Goal: Task Accomplishment & Management: Use online tool/utility

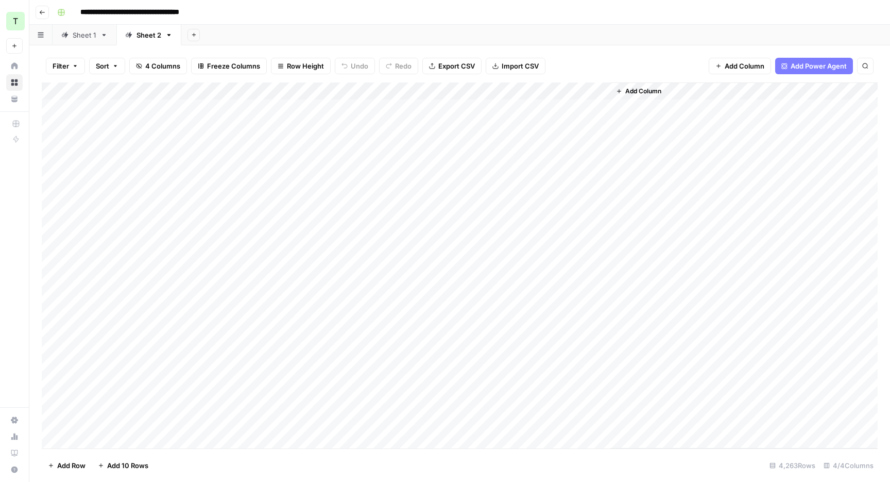
click at [593, 9] on div "**********" at bounding box center [466, 12] width 827 height 16
click at [84, 30] on div "Sheet 1" at bounding box center [85, 35] width 24 height 10
click at [453, 63] on span "Export CSV" at bounding box center [456, 66] width 37 height 10
click at [563, 30] on div "Add Sheet" at bounding box center [535, 35] width 709 height 21
click at [635, 18] on div "**********" at bounding box center [466, 12] width 827 height 16
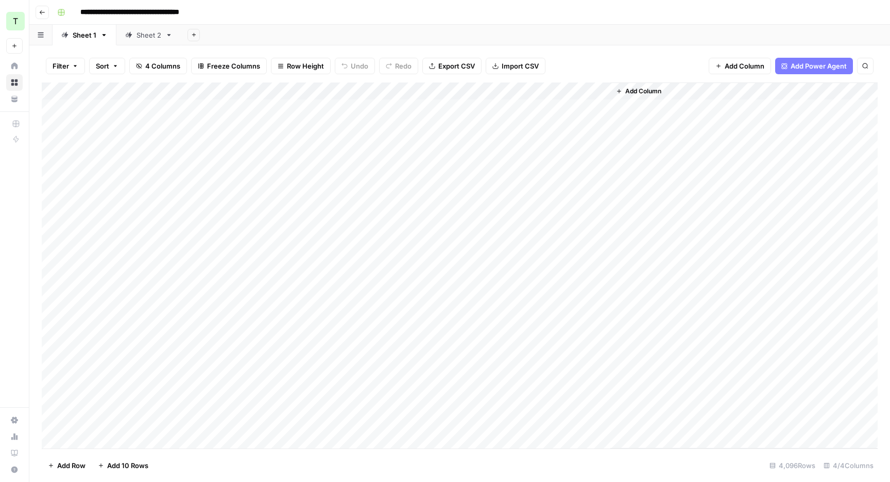
click at [143, 30] on div "Sheet 2" at bounding box center [149, 35] width 25 height 10
click at [457, 67] on span "Export CSV" at bounding box center [456, 66] width 37 height 10
click at [505, 25] on div "Add Sheet" at bounding box center [535, 35] width 709 height 21
click at [562, 18] on div "**********" at bounding box center [466, 12] width 827 height 16
click at [550, 23] on header "**********" at bounding box center [459, 12] width 861 height 25
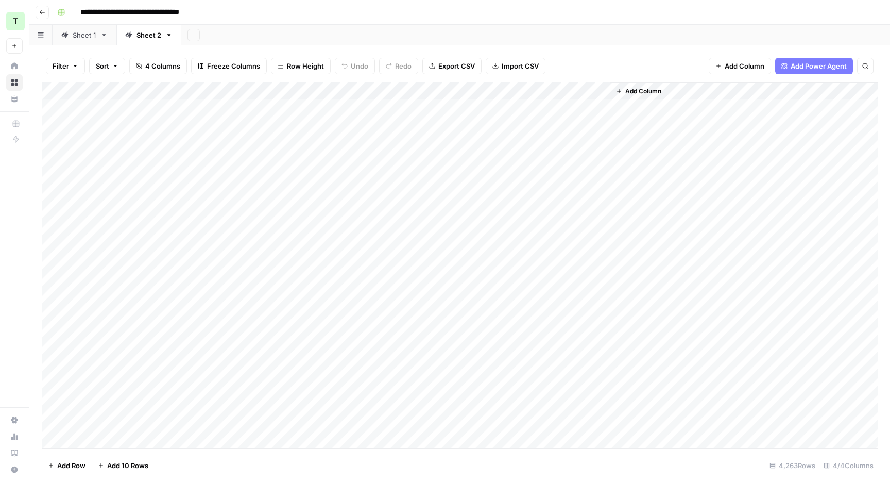
click at [606, 21] on header "**********" at bounding box center [459, 12] width 861 height 25
click at [470, 42] on div "Add Sheet" at bounding box center [503, 35] width 774 height 21
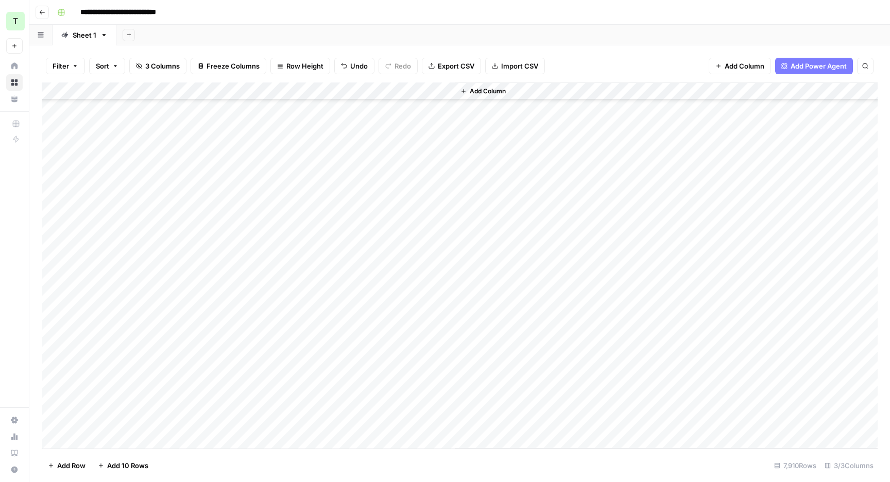
scroll to position [0, 0]
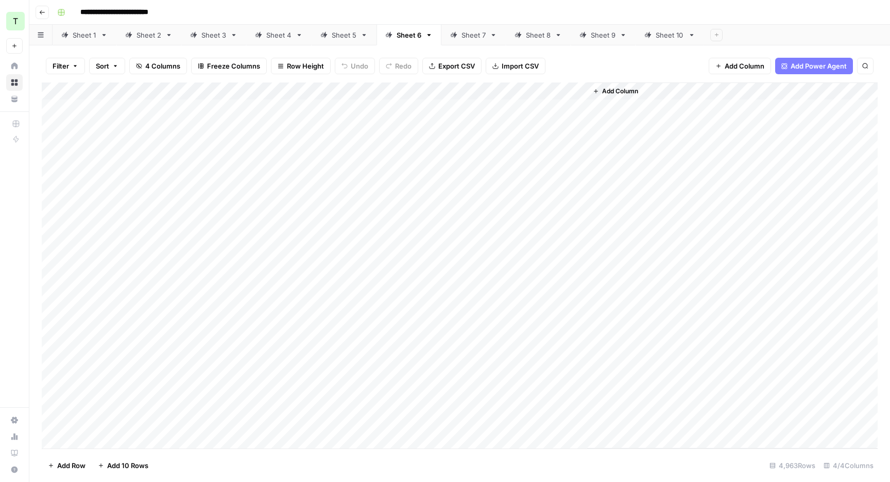
click at [462, 32] on div "Sheet 7" at bounding box center [474, 35] width 24 height 10
click at [526, 32] on div "Sheet 8" at bounding box center [538, 35] width 25 height 10
click at [601, 39] on div "Sheet 9" at bounding box center [603, 35] width 25 height 10
click at [659, 32] on div "Sheet 10" at bounding box center [670, 35] width 28 height 10
click at [93, 35] on div "Sheet 1" at bounding box center [85, 35] width 24 height 10
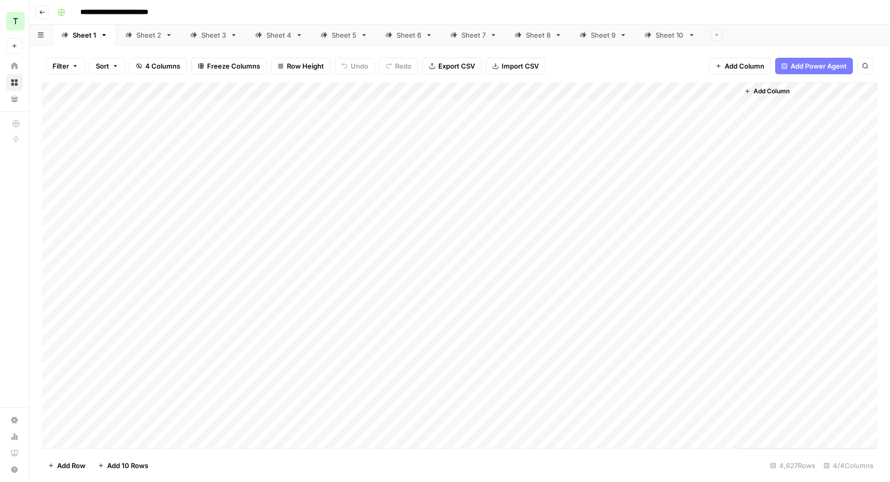
click at [153, 38] on div "Sheet 2" at bounding box center [149, 35] width 25 height 10
click at [209, 34] on div "Sheet 3" at bounding box center [213, 35] width 25 height 10
click at [285, 36] on div "Sheet 4" at bounding box center [278, 35] width 25 height 10
click at [334, 32] on div "Sheet 5" at bounding box center [344, 35] width 25 height 10
click at [397, 33] on div "Sheet 6" at bounding box center [409, 35] width 25 height 10
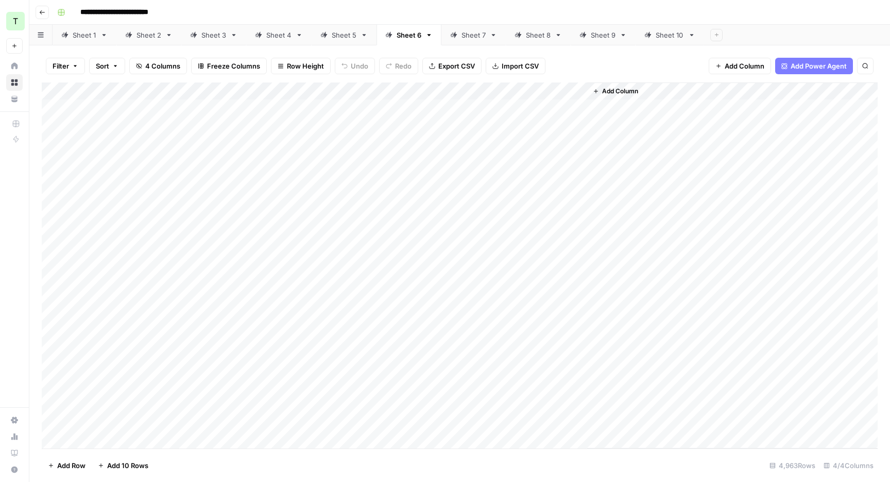
click at [466, 36] on div "Sheet 7" at bounding box center [474, 35] width 24 height 10
click at [530, 35] on div "Sheet 8" at bounding box center [538, 35] width 25 height 10
click at [596, 36] on div "Sheet 9" at bounding box center [603, 35] width 25 height 10
click at [656, 35] on div "Sheet 10" at bounding box center [670, 35] width 28 height 10
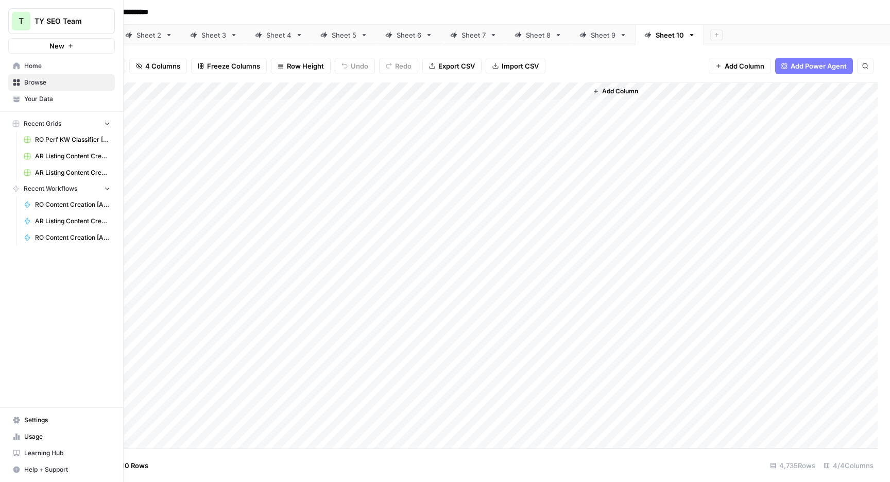
click at [21, 21] on span "T" at bounding box center [21, 21] width 5 height 12
click at [38, 70] on span "Home" at bounding box center [67, 65] width 86 height 9
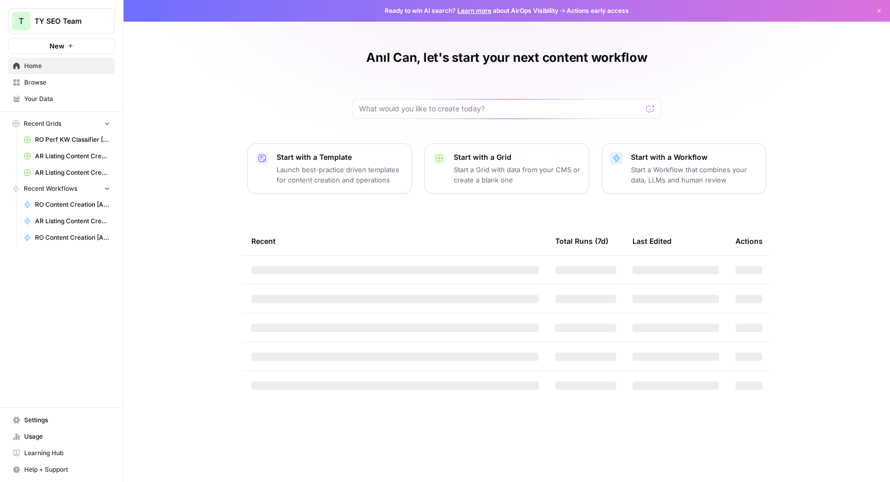
click at [52, 95] on span "Your Data" at bounding box center [67, 98] width 86 height 9
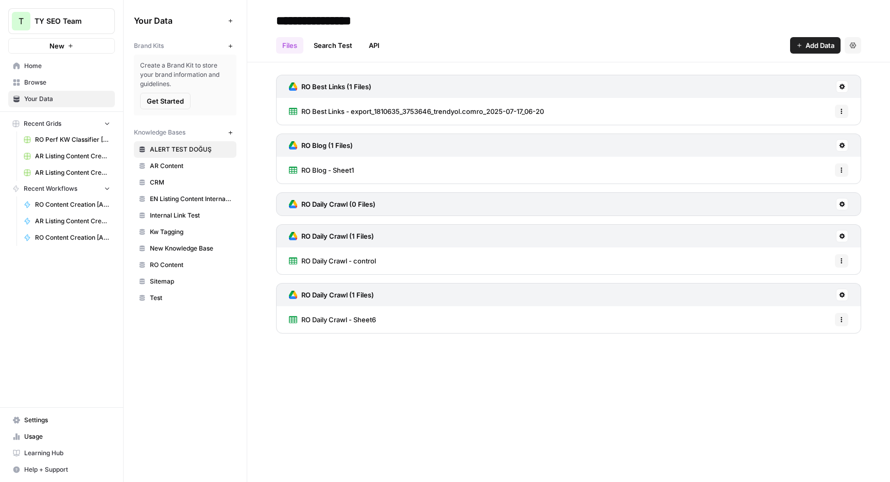
click at [58, 82] on span "Browse" at bounding box center [67, 82] width 86 height 9
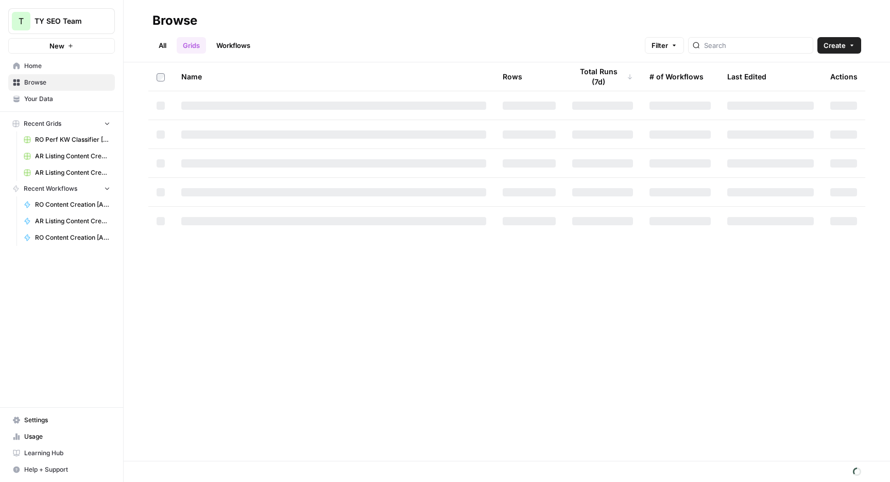
click at [684, 44] on button "Filter" at bounding box center [664, 45] width 39 height 16
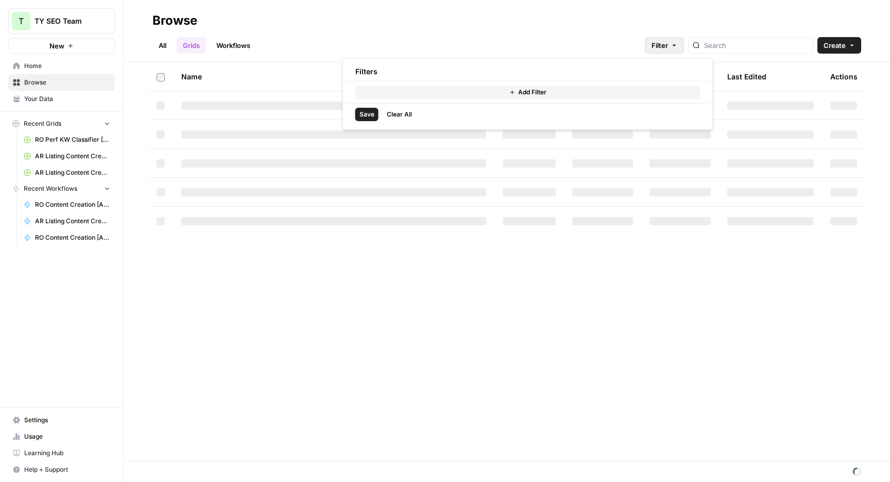
click at [555, 90] on button "Add Filter" at bounding box center [527, 92] width 345 height 13
click at [448, 90] on div at bounding box center [408, 94] width 107 height 16
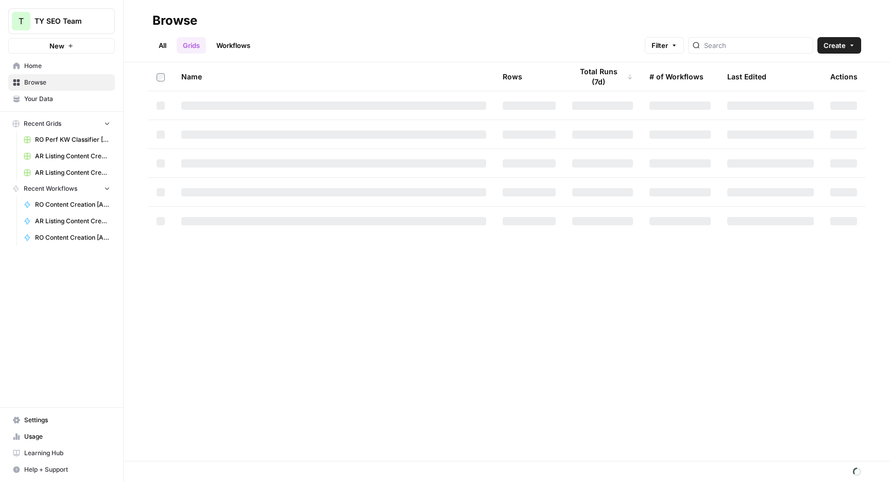
click at [529, 19] on div "Browse" at bounding box center [506, 20] width 709 height 16
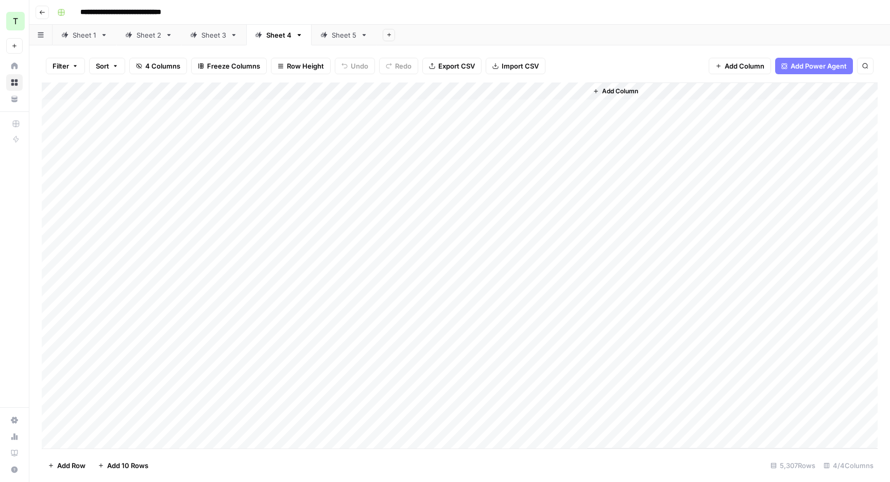
click at [340, 41] on link "Sheet 5" at bounding box center [344, 35] width 65 height 21
click at [203, 23] on header "**********" at bounding box center [459, 12] width 861 height 25
click at [203, 28] on link "Sheet 3" at bounding box center [213, 35] width 65 height 21
click at [147, 31] on div "Sheet 2" at bounding box center [149, 35] width 25 height 10
click at [76, 38] on div "Sheet 1" at bounding box center [85, 35] width 24 height 10
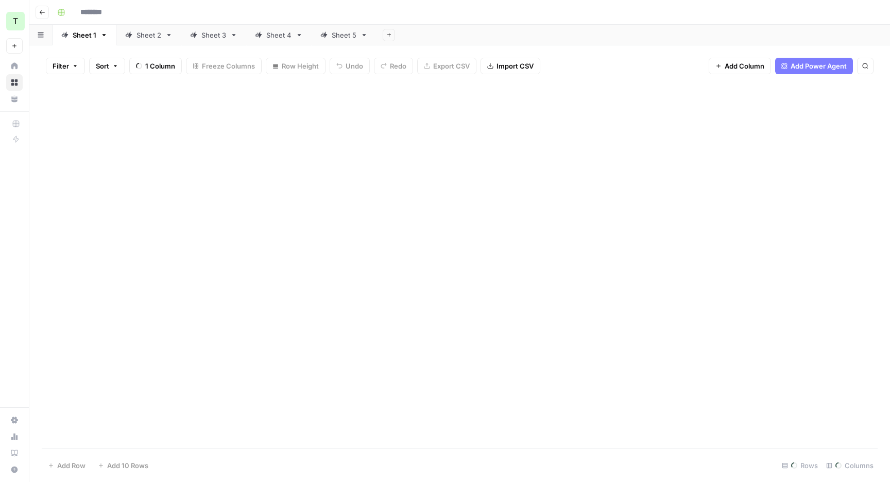
type input "**********"
click at [471, 93] on div "Add Column" at bounding box center [460, 265] width 836 height 366
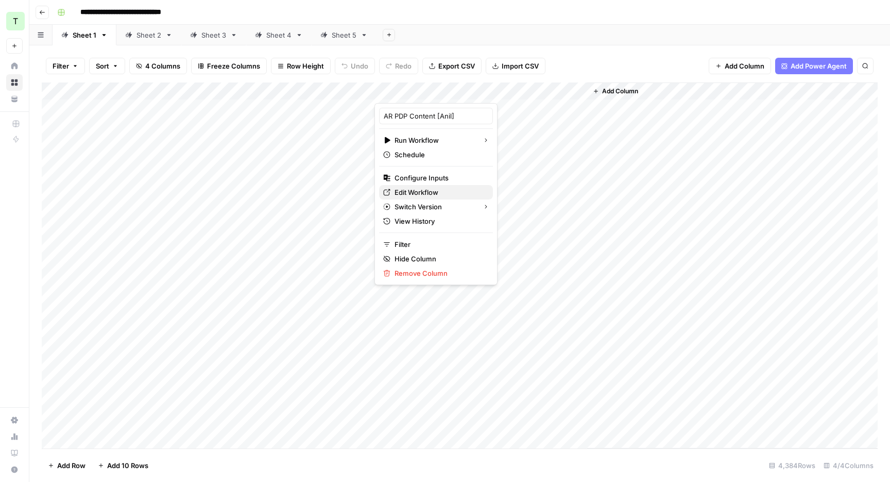
click at [420, 194] on span "Edit Workflow" at bounding box center [440, 192] width 90 height 10
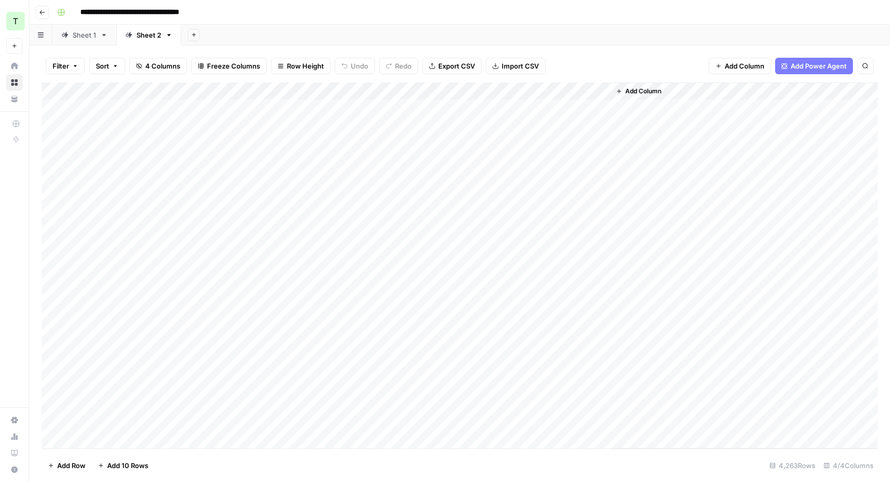
click at [79, 41] on link "Sheet 1" at bounding box center [85, 35] width 64 height 21
click at [137, 35] on div "Sheet 2" at bounding box center [149, 35] width 25 height 10
click at [78, 35] on div "Sheet 1" at bounding box center [85, 35] width 24 height 10
click at [141, 42] on link "Sheet 2" at bounding box center [148, 35] width 65 height 21
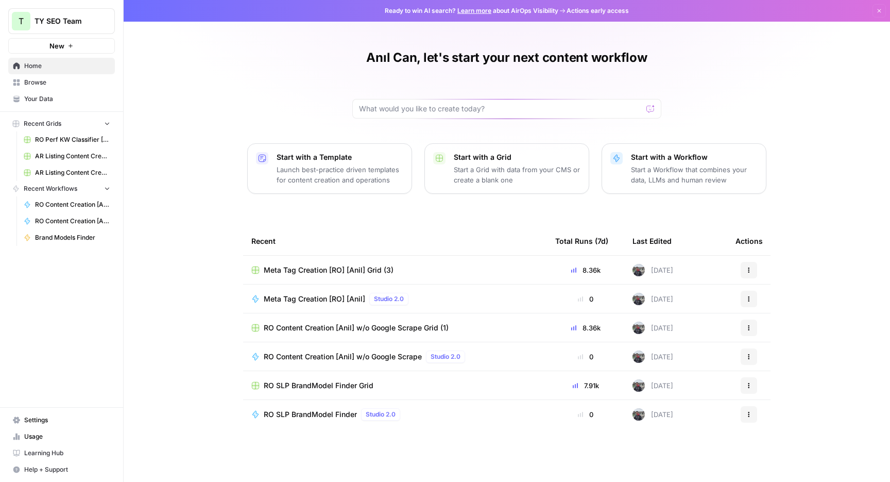
click at [49, 438] on span "Usage" at bounding box center [67, 436] width 86 height 9
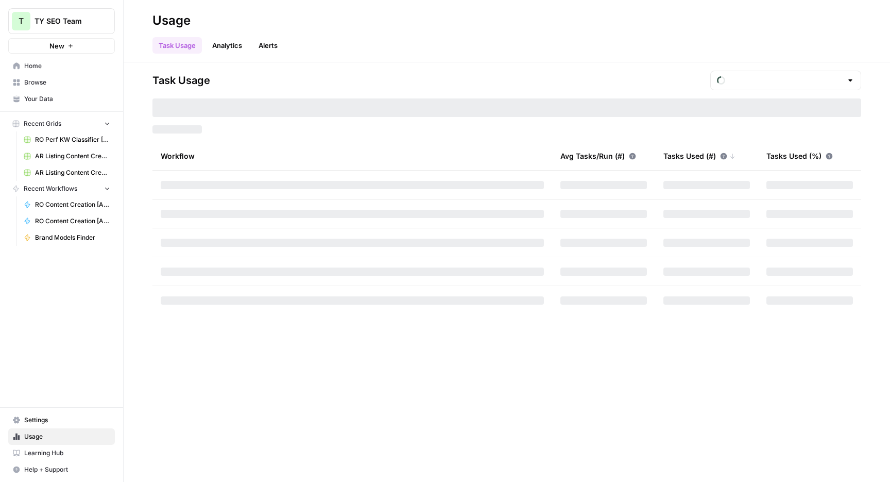
type input "October Tasks"
click at [428, 76] on div "Task Usage October Tasks" at bounding box center [506, 81] width 709 height 20
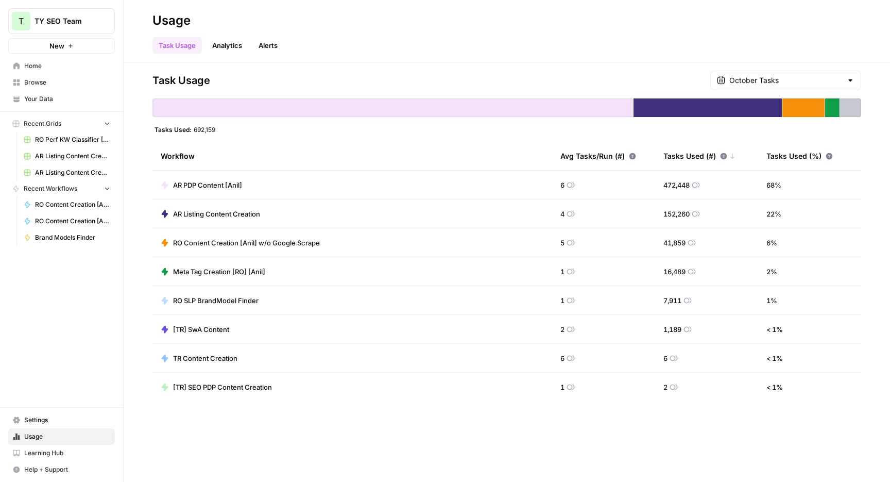
click at [553, 91] on div "Task Usage October Tasks Tasks Used: 692,159 Workflow Avg Tasks/Run (#) Tasks U…" at bounding box center [506, 236] width 709 height 331
click at [375, 63] on div "AR PDP Content [Anil] 472,448 Tasks" at bounding box center [392, 77] width 74 height 30
click at [366, 21] on div "Usage" at bounding box center [506, 20] width 709 height 16
click at [50, 157] on span "AR Listing Content Creation Grid [Anil]" at bounding box center [72, 155] width 75 height 9
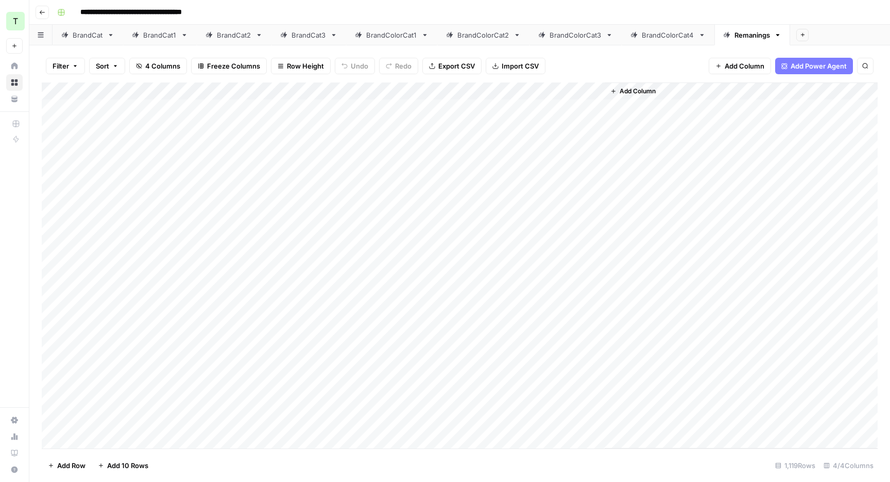
click at [653, 27] on link "BrandColorCat4" at bounding box center [668, 35] width 93 height 21
click at [577, 42] on link "BrandColorCat3" at bounding box center [576, 35] width 92 height 21
click at [482, 31] on div "BrandColorCat2" at bounding box center [483, 35] width 52 height 10
click at [82, 36] on div "BrandCat" at bounding box center [88, 35] width 30 height 10
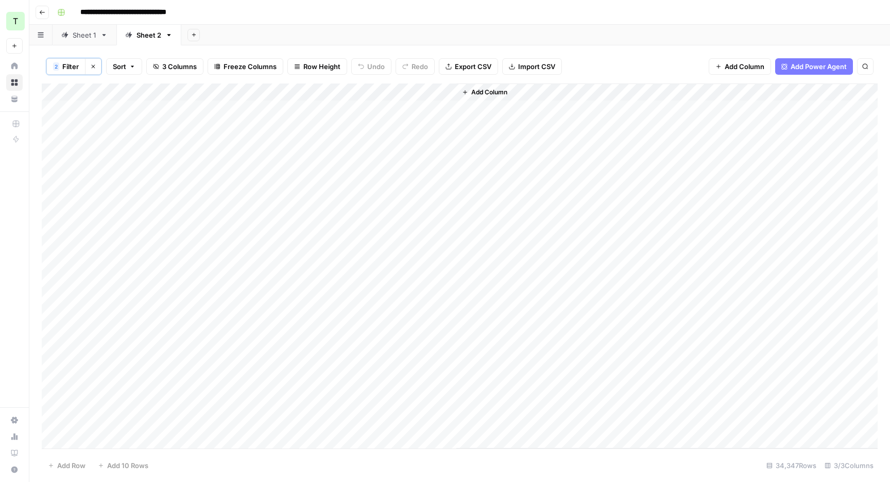
click at [79, 33] on div "Sheet 1" at bounding box center [85, 35] width 24 height 10
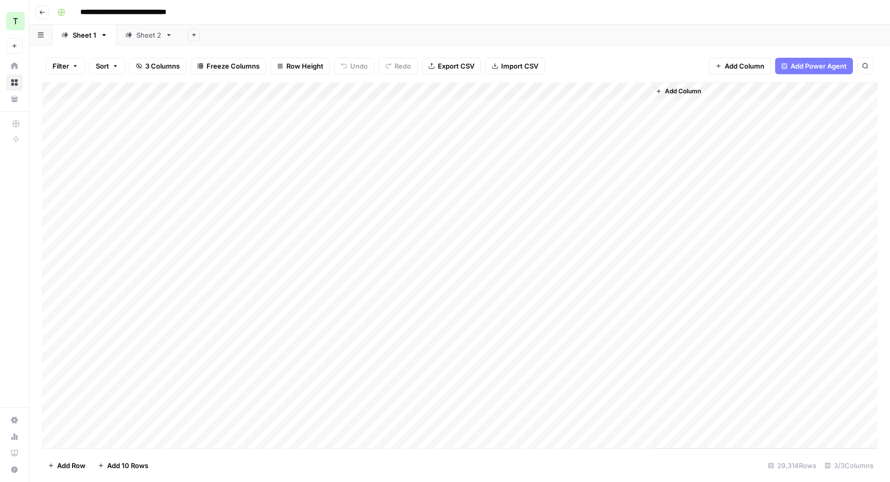
click at [521, 38] on div "Add Sheet" at bounding box center [535, 35] width 709 height 21
click at [514, 18] on div "**********" at bounding box center [466, 12] width 827 height 16
click at [141, 37] on div "Sheet 2" at bounding box center [149, 35] width 25 height 10
click at [500, 106] on div "Add Column" at bounding box center [460, 265] width 836 height 366
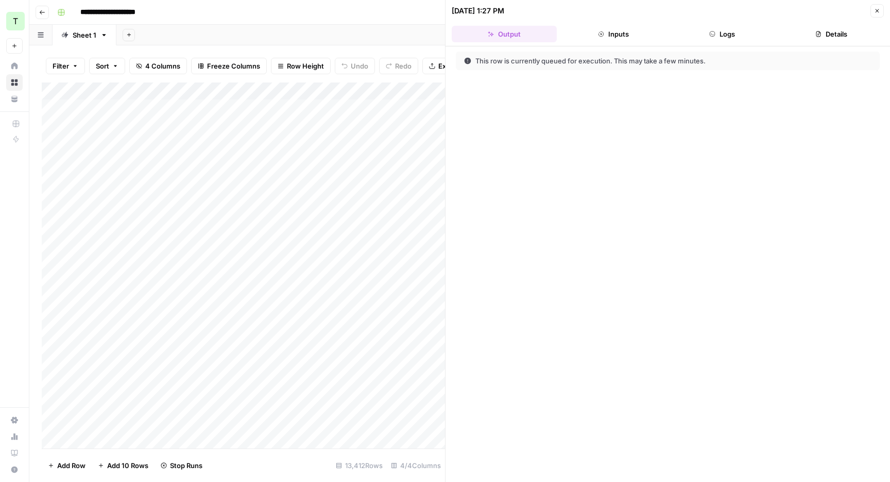
click at [716, 33] on button "Logs" at bounding box center [722, 34] width 105 height 16
click at [875, 11] on icon "button" at bounding box center [877, 11] width 6 height 6
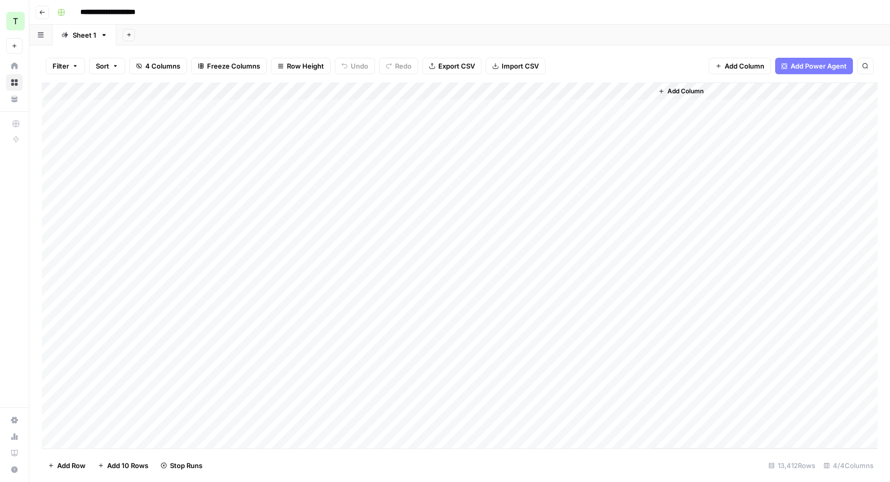
click at [382, 113] on div "Add Column" at bounding box center [460, 265] width 836 height 366
click at [405, 45] on div "Filter Sort 4 Columns Freeze Columns Row Height Undo Redo Export CSV Import CSV…" at bounding box center [459, 263] width 861 height 436
click at [340, 33] on div "Add Sheet" at bounding box center [503, 35] width 774 height 21
click at [550, 90] on div "Add Column" at bounding box center [460, 265] width 836 height 366
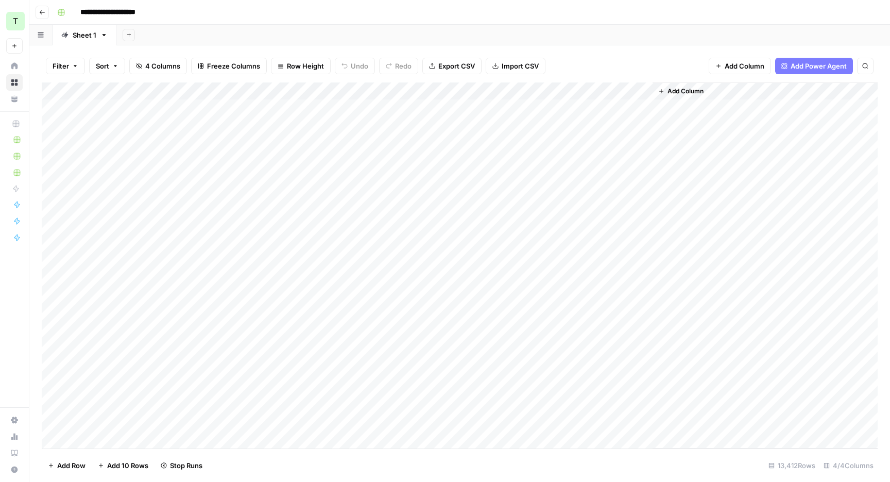
click at [551, 92] on div "Add Column" at bounding box center [460, 265] width 836 height 366
click at [538, 91] on div "Add Column" at bounding box center [460, 265] width 836 height 366
click at [563, 46] on div "Filter Sort 4 Columns Freeze Columns Row Height Undo Redo Export CSV Import CSV…" at bounding box center [459, 263] width 861 height 436
click at [550, 108] on div "Add Column" at bounding box center [460, 265] width 836 height 366
click at [671, 32] on div "Add Sheet" at bounding box center [503, 35] width 774 height 21
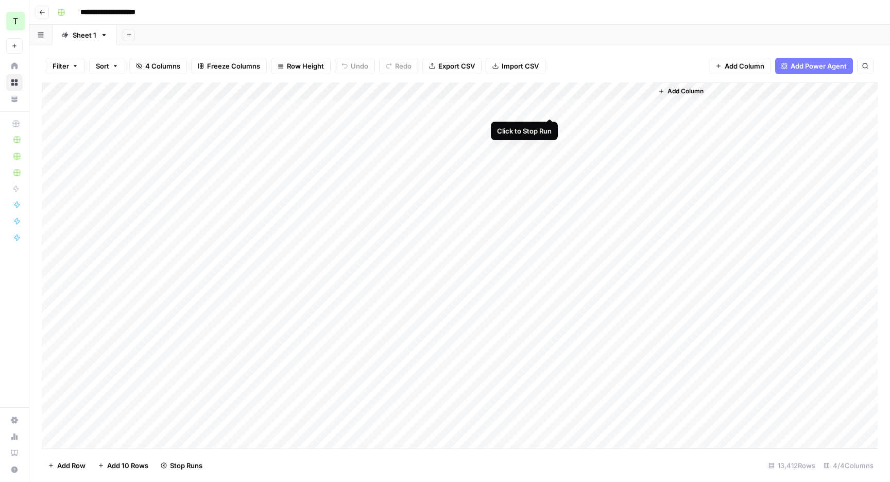
click at [550, 107] on div "Add Column" at bounding box center [460, 265] width 836 height 366
click at [537, 92] on div "Add Column" at bounding box center [460, 265] width 836 height 366
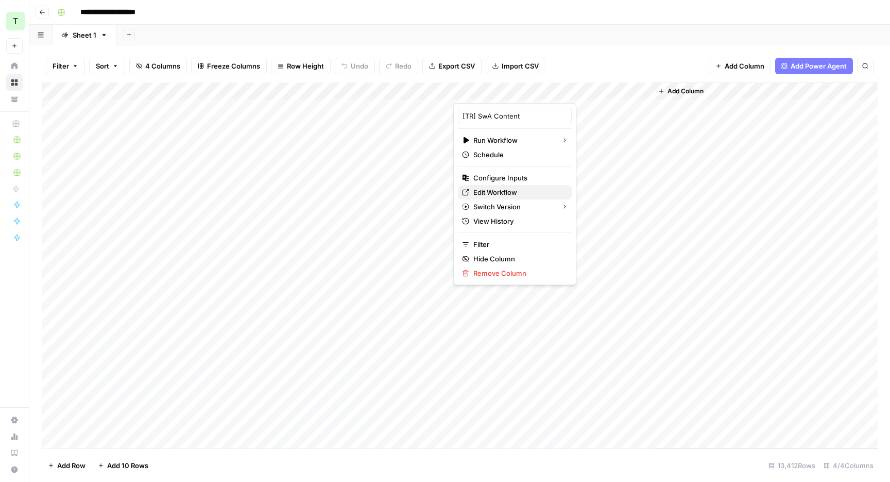
click at [494, 190] on span "Edit Workflow" at bounding box center [518, 192] width 90 height 10
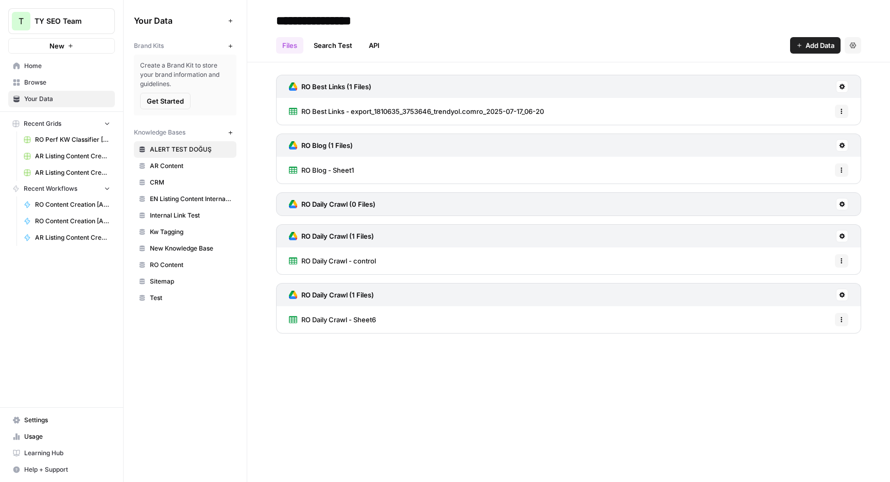
click at [53, 80] on span "Browse" at bounding box center [67, 82] width 86 height 9
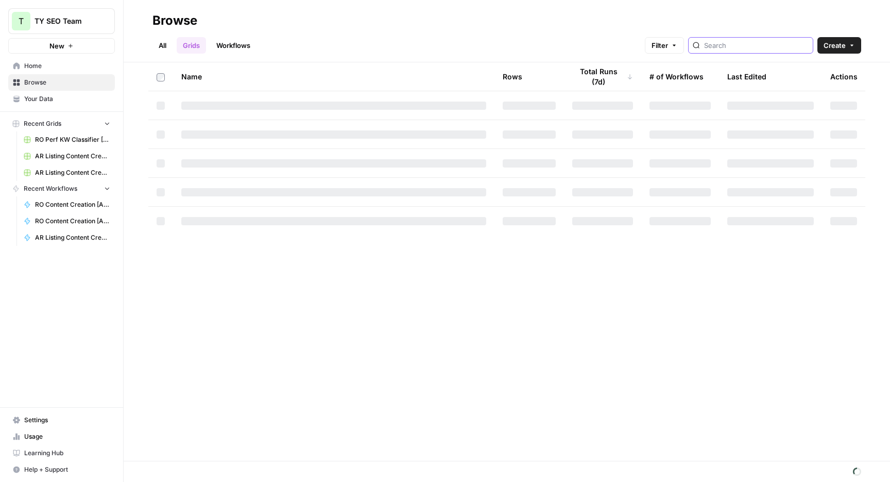
click at [743, 45] on input "search" at bounding box center [756, 45] width 105 height 10
type input "ar pdp"
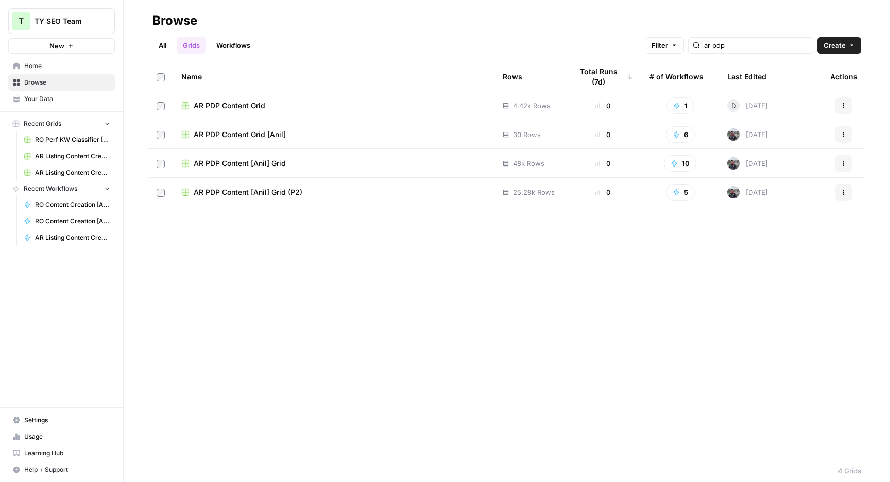
click at [271, 161] on span "AR PDP Content [Anil] Grid" at bounding box center [240, 163] width 92 height 10
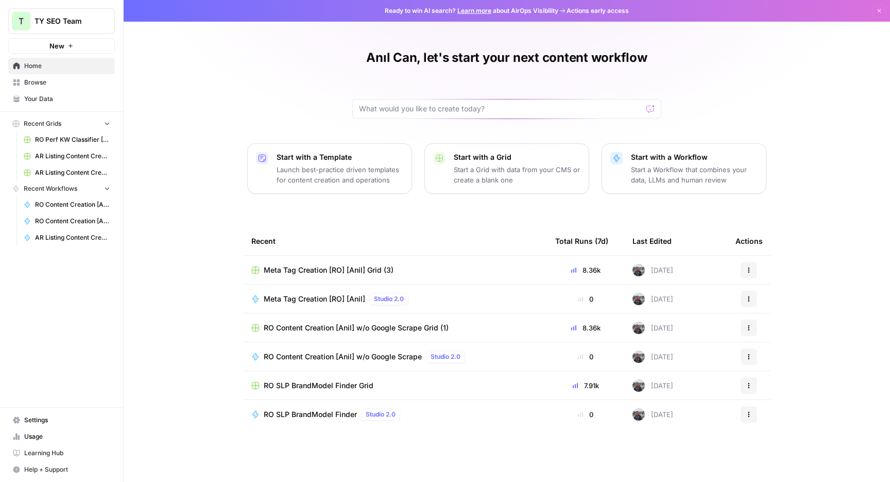
click at [45, 420] on span "Settings" at bounding box center [67, 419] width 86 height 9
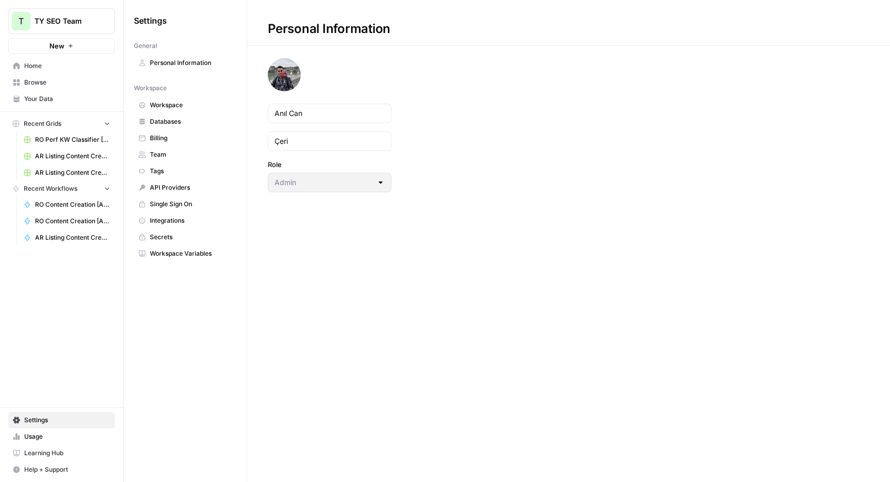
click at [27, 432] on span "Usage" at bounding box center [67, 436] width 86 height 9
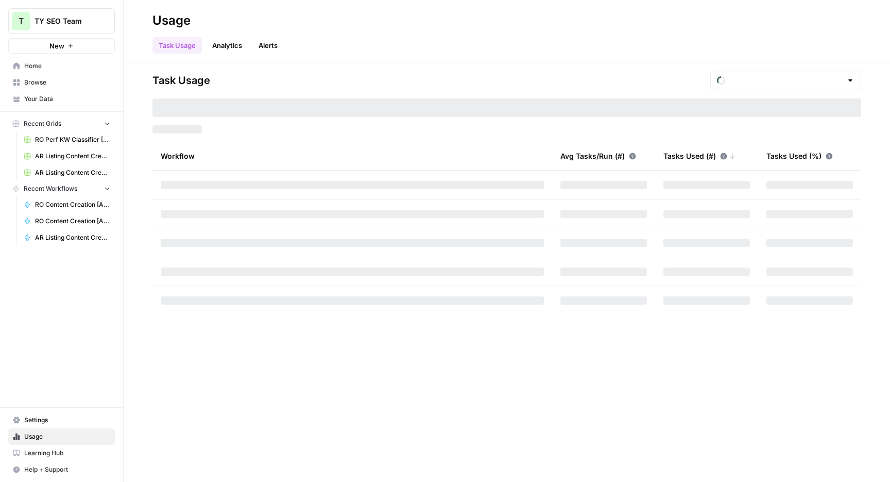
type input "October Tasks"
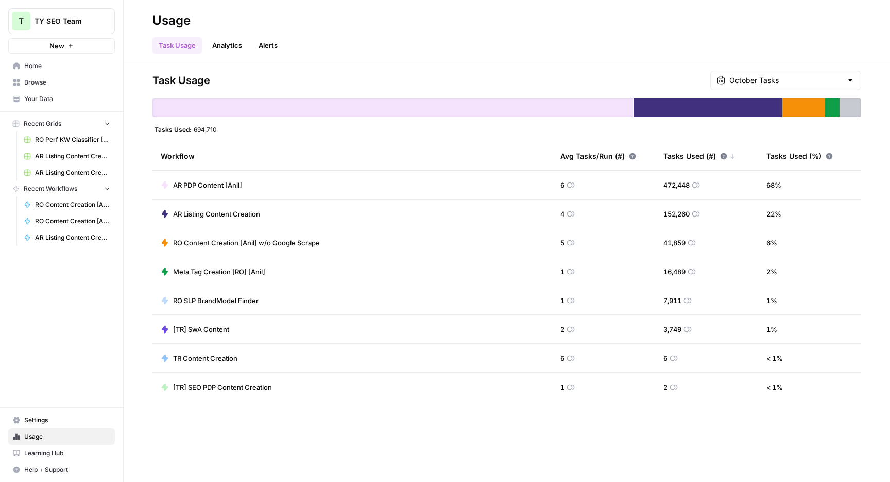
click at [222, 60] on header "Usage Task Usage Analytics Alerts" at bounding box center [507, 31] width 767 height 62
click at [222, 53] on link "Analytics" at bounding box center [227, 45] width 42 height 16
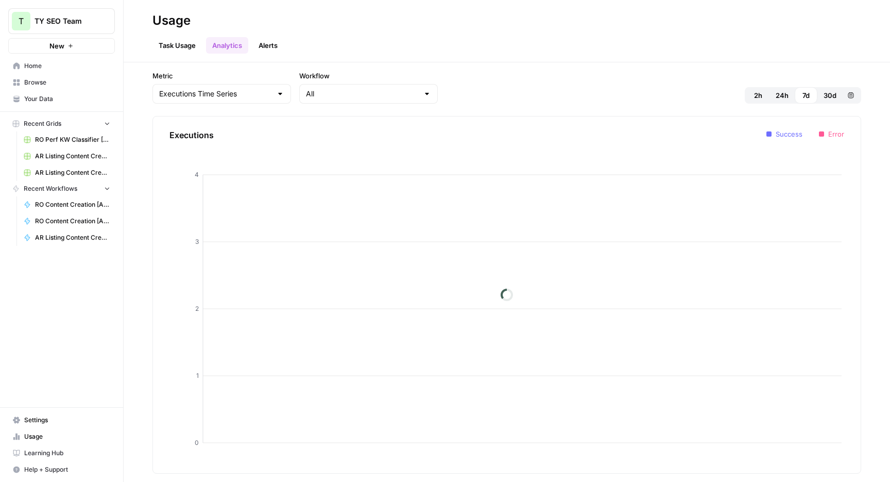
click at [242, 102] on div "Executions Time Series" at bounding box center [221, 94] width 139 height 20
type input "Executions Time Series"
click at [349, 92] on input "Workflow" at bounding box center [362, 94] width 113 height 10
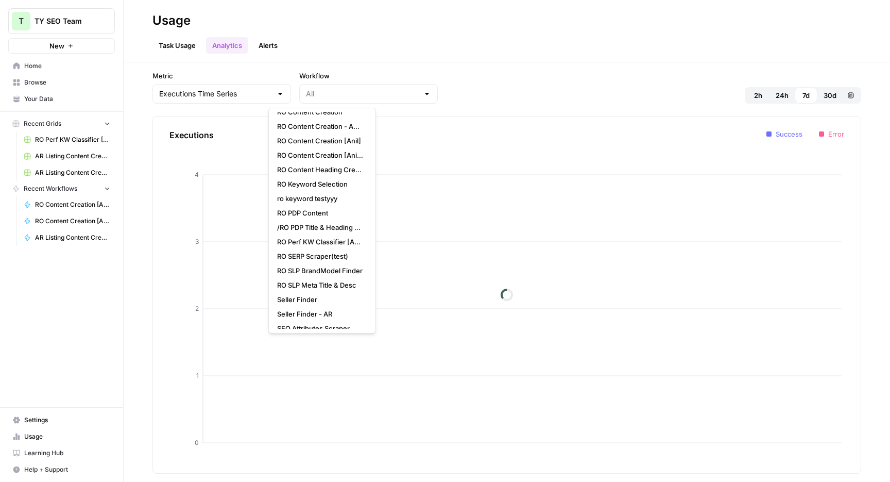
scroll to position [1572, 0]
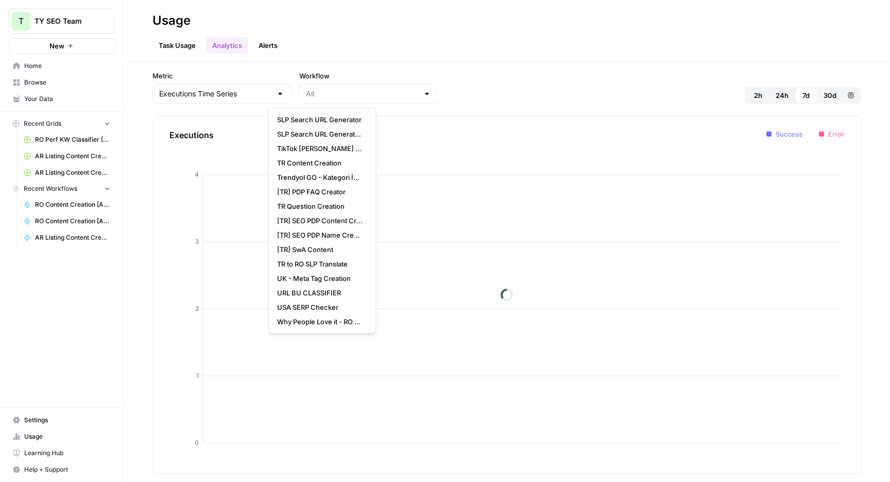
click at [468, 53] on div "Task Usage Analytics Alerts" at bounding box center [506, 41] width 709 height 25
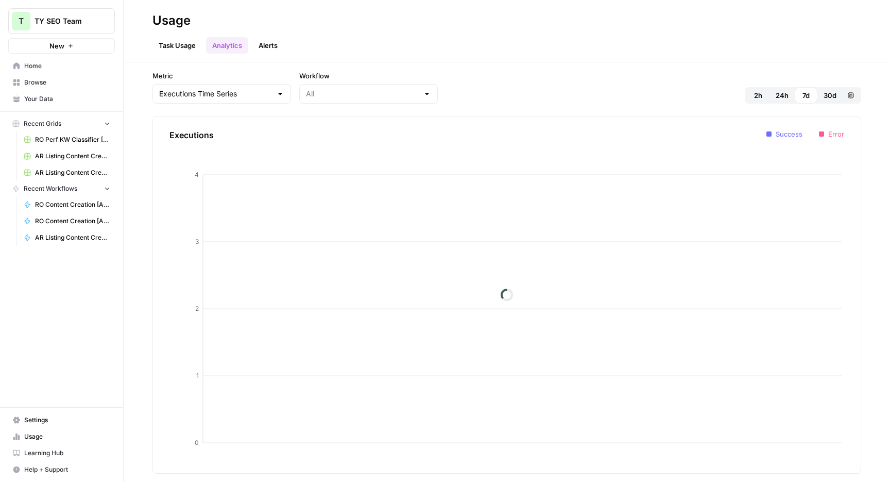
click at [753, 96] on button "2h" at bounding box center [758, 95] width 23 height 16
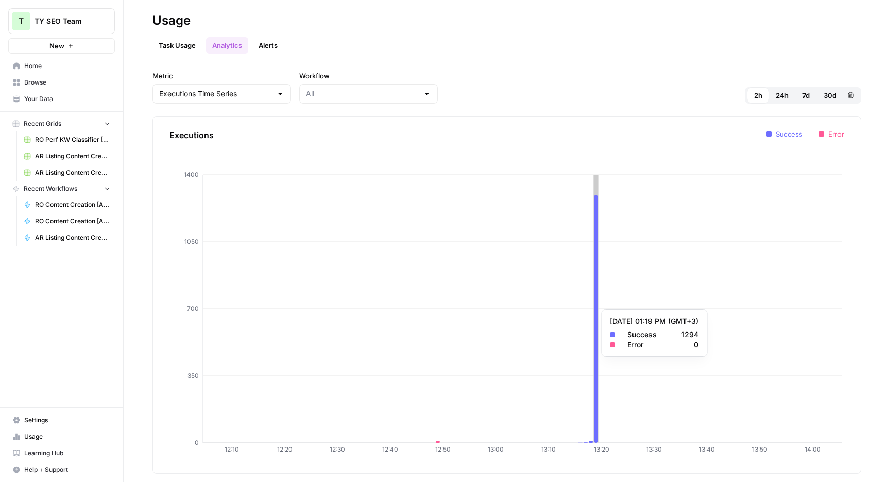
click at [596, 304] on icon at bounding box center [596, 319] width 4 height 248
click at [598, 304] on icon at bounding box center [596, 319] width 4 height 248
click at [779, 101] on button "24h" at bounding box center [782, 95] width 25 height 16
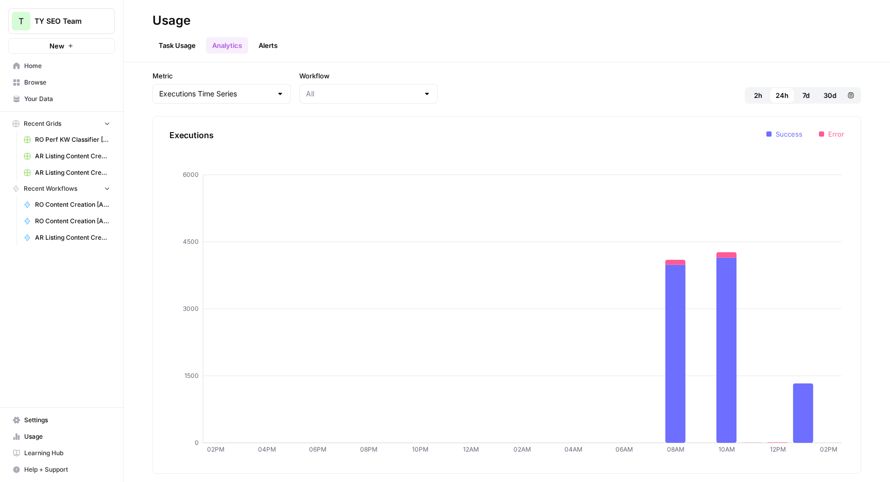
click at [271, 42] on link "Alerts" at bounding box center [267, 45] width 31 height 16
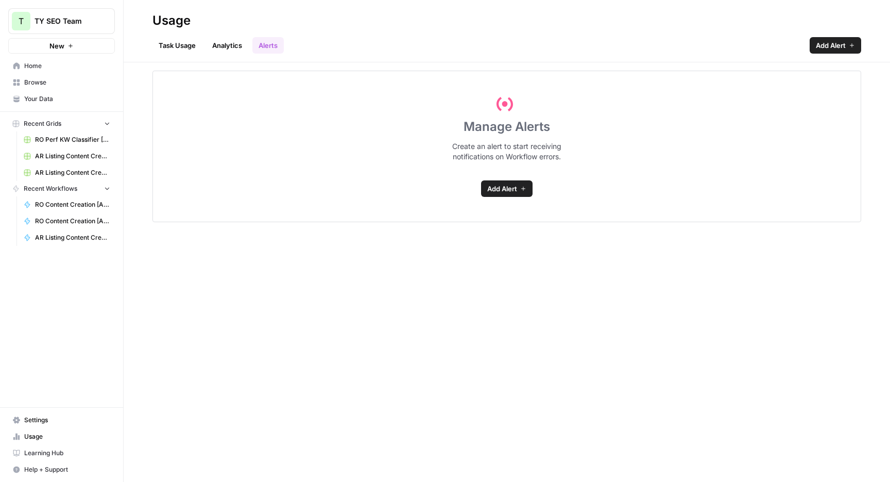
click at [234, 47] on link "Analytics" at bounding box center [227, 45] width 42 height 16
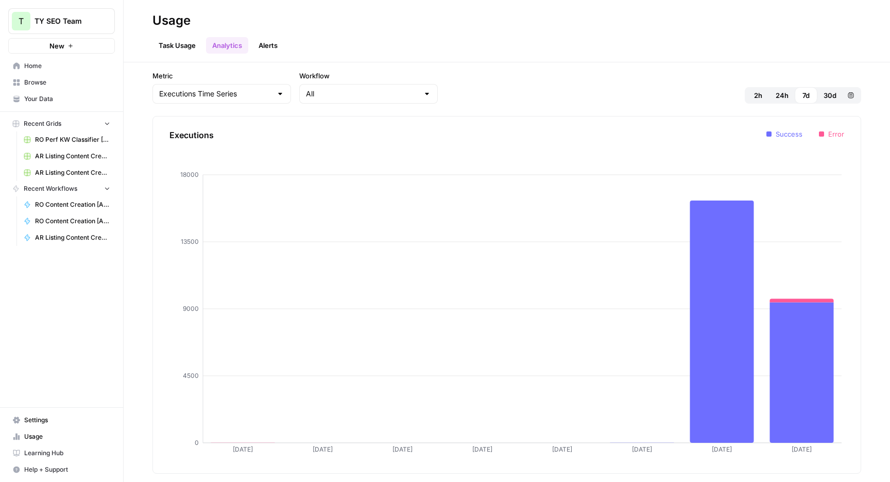
click at [325, 99] on div "All" at bounding box center [368, 94] width 139 height 20
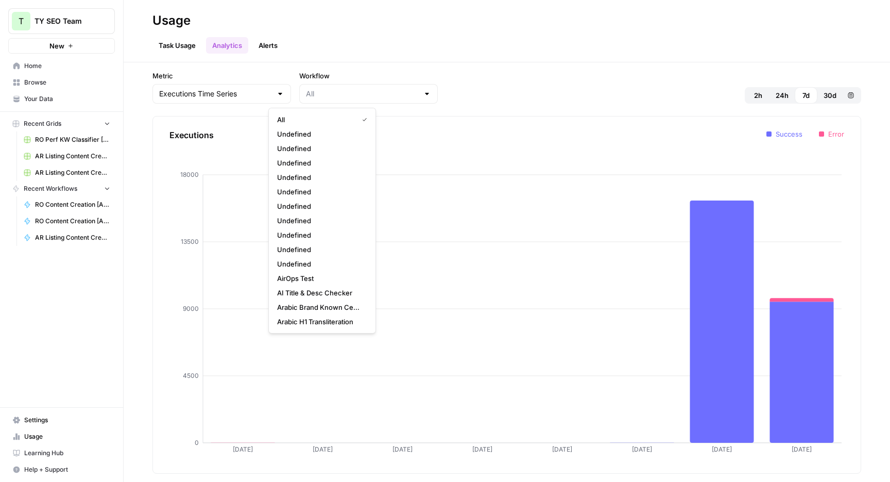
click at [411, 14] on div "Usage" at bounding box center [506, 20] width 709 height 16
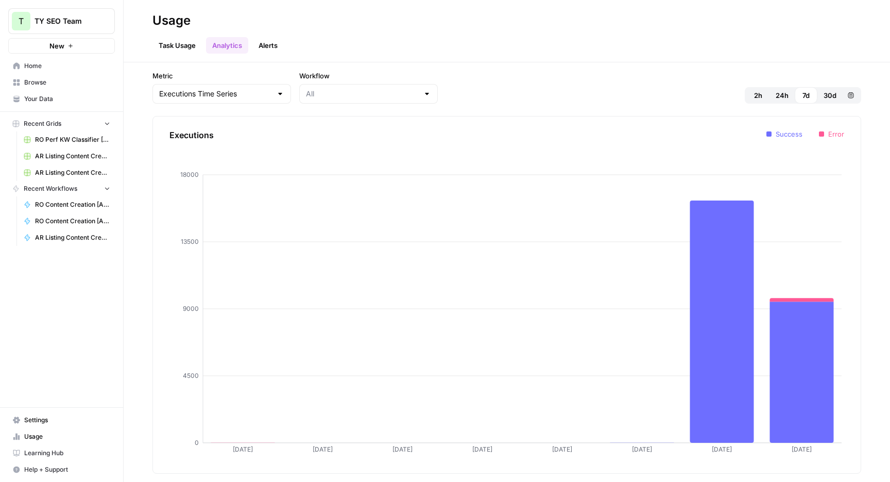
click at [239, 86] on div "Executions Time Series" at bounding box center [221, 94] width 139 height 20
click at [213, 152] on span "Tasks Time Series" at bounding box center [204, 148] width 86 height 10
type input "Tasks Time Series"
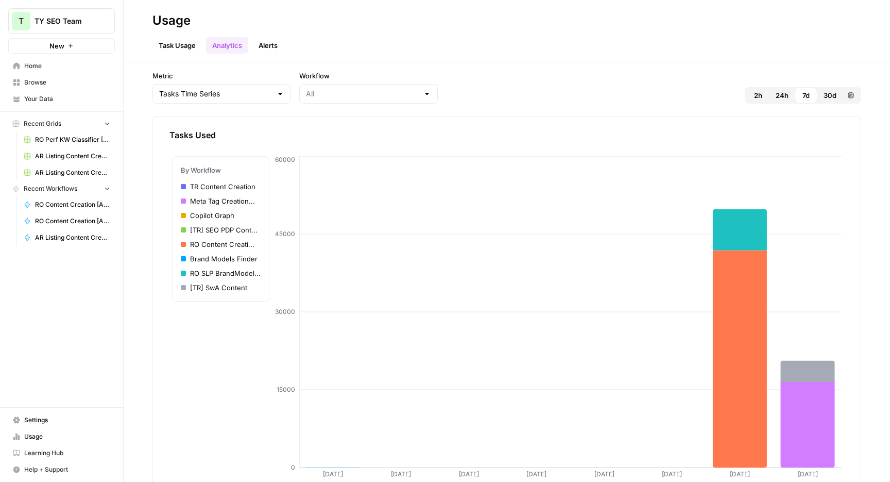
scroll to position [25, 0]
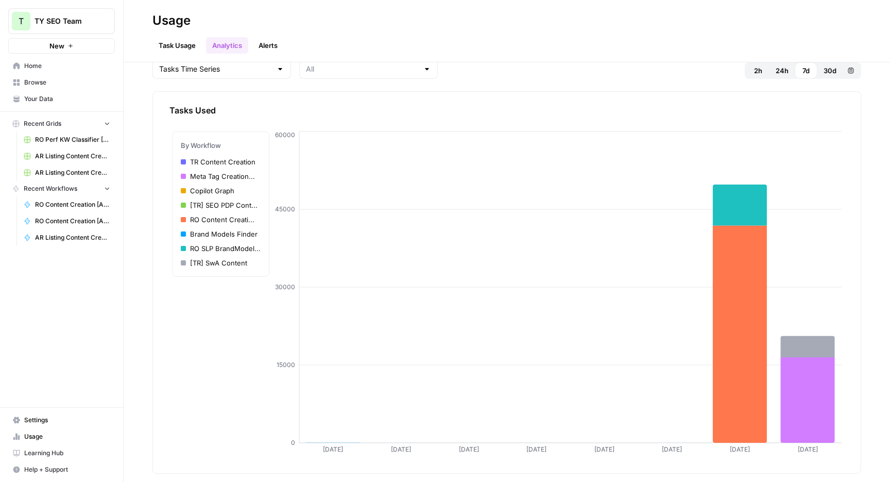
click at [233, 75] on div "Tasks Time Series" at bounding box center [221, 69] width 139 height 20
click at [227, 109] on span "Latency Time Series" at bounding box center [204, 109] width 86 height 10
type input "Latency Time Series"
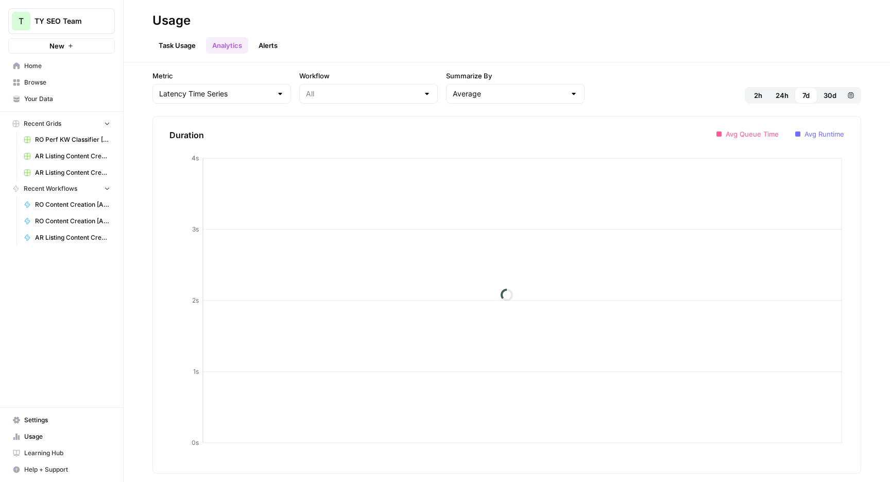
click at [446, 101] on div "Average" at bounding box center [515, 94] width 139 height 20
type input "Average"
click at [512, 59] on header "Usage Task Usage Analytics Alerts" at bounding box center [507, 31] width 767 height 62
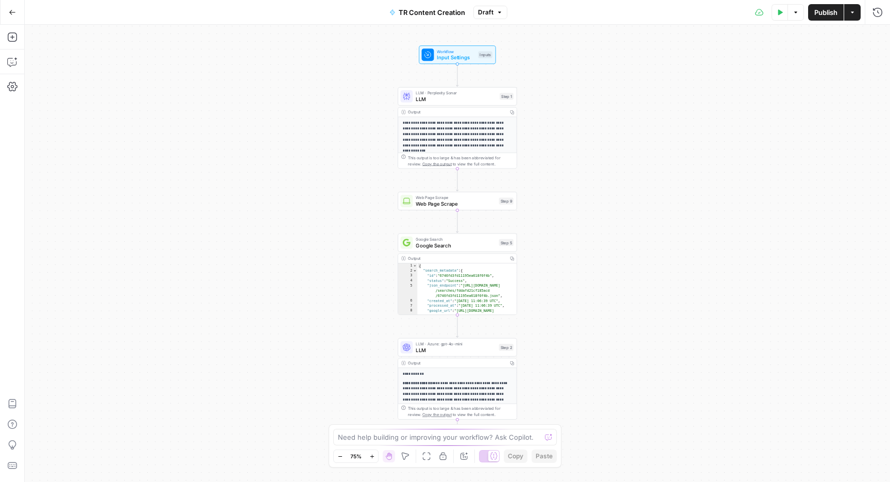
click at [850, 8] on button "Actions" at bounding box center [852, 12] width 16 height 16
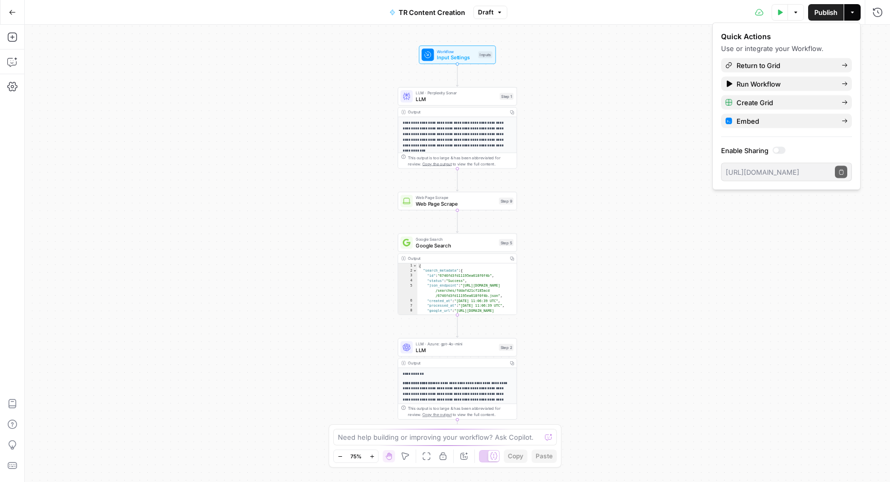
click at [665, 65] on div "**********" at bounding box center [457, 253] width 865 height 457
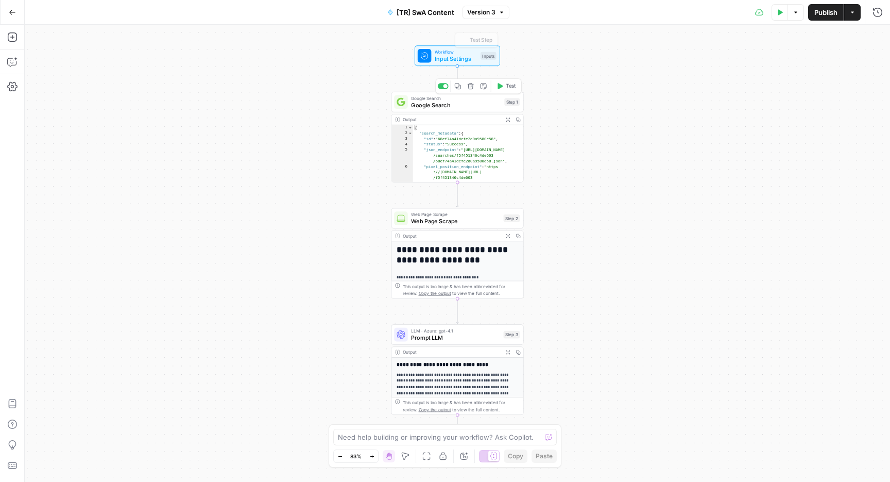
click at [424, 105] on span "Google Search" at bounding box center [456, 104] width 90 height 9
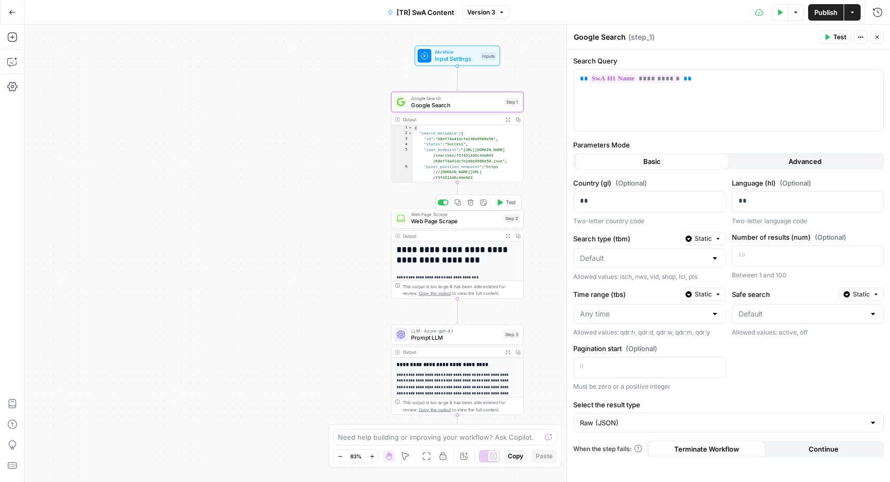
click at [456, 223] on span "Web Page Scrape" at bounding box center [455, 221] width 89 height 9
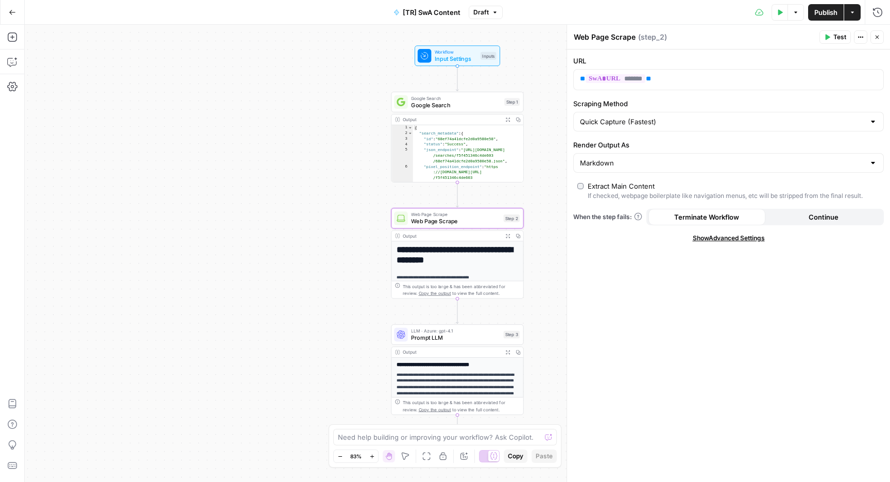
click at [722, 240] on span "Show Advanced Settings" at bounding box center [729, 237] width 72 height 9
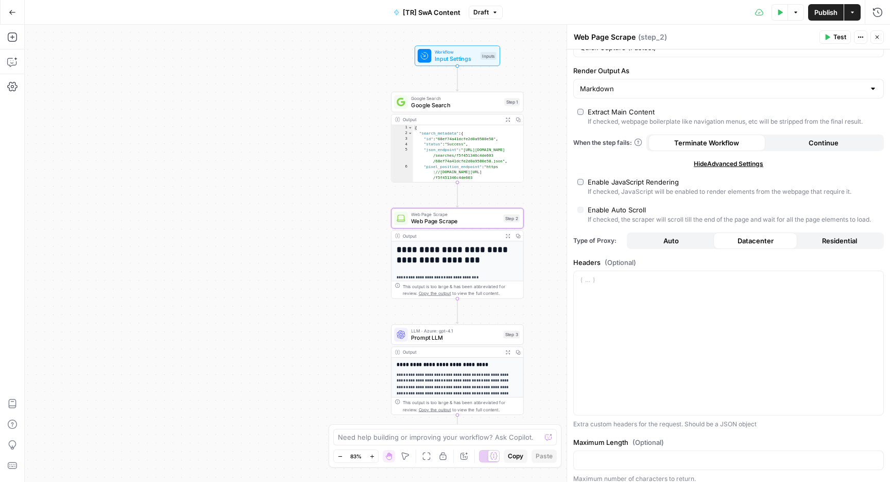
scroll to position [84, 0]
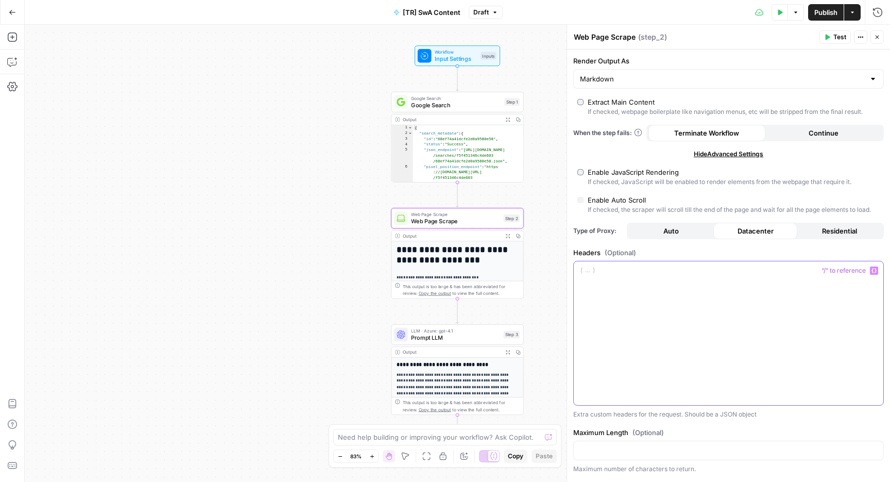
click at [699, 323] on div at bounding box center [729, 333] width 310 height 144
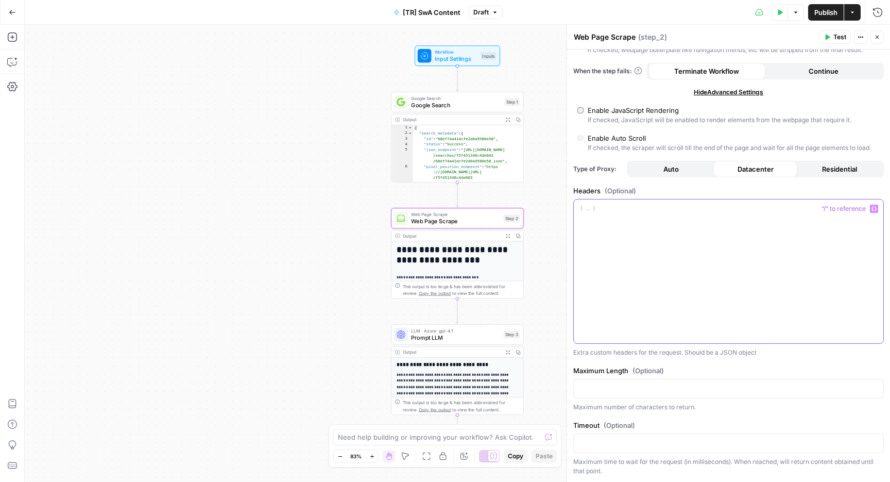
click at [619, 259] on div at bounding box center [729, 271] width 310 height 144
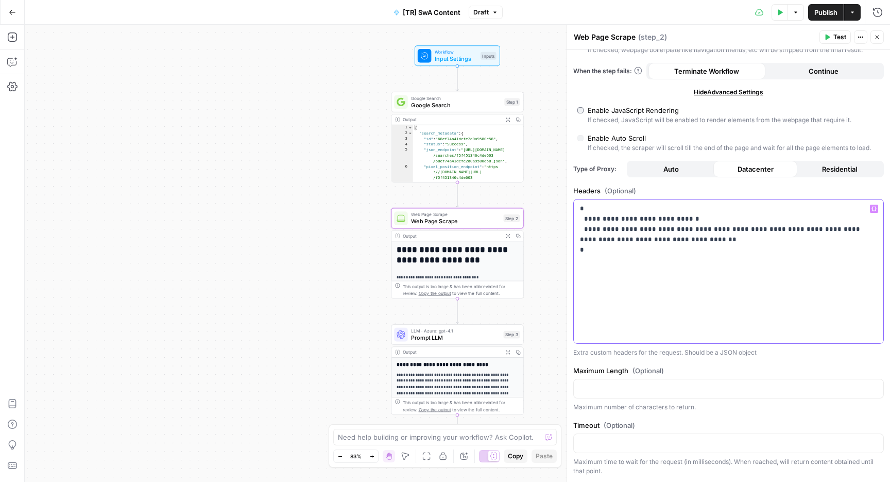
scroll to position [0, 0]
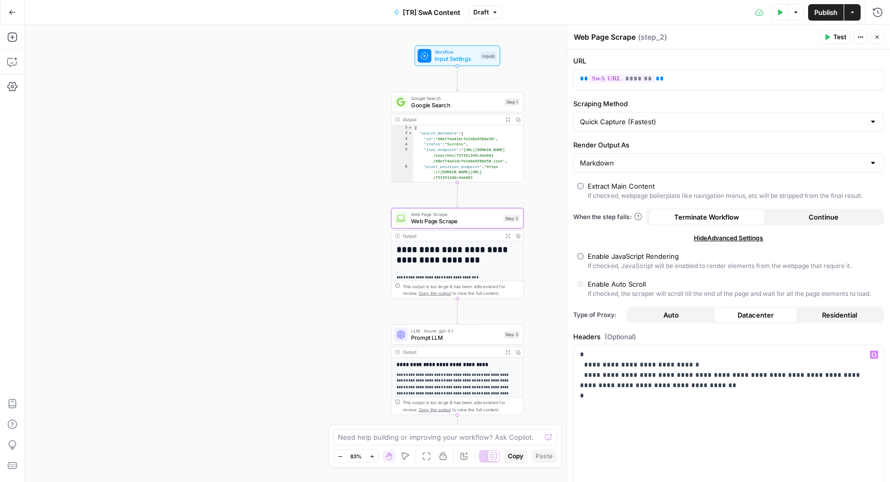
click at [829, 9] on span "Publish" at bounding box center [825, 12] width 23 height 10
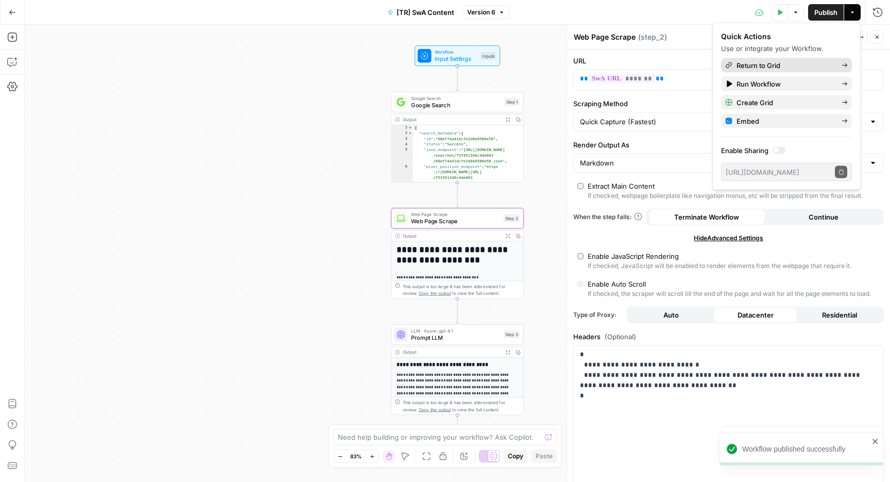
click at [770, 61] on span "Return to Grid" at bounding box center [785, 65] width 97 height 10
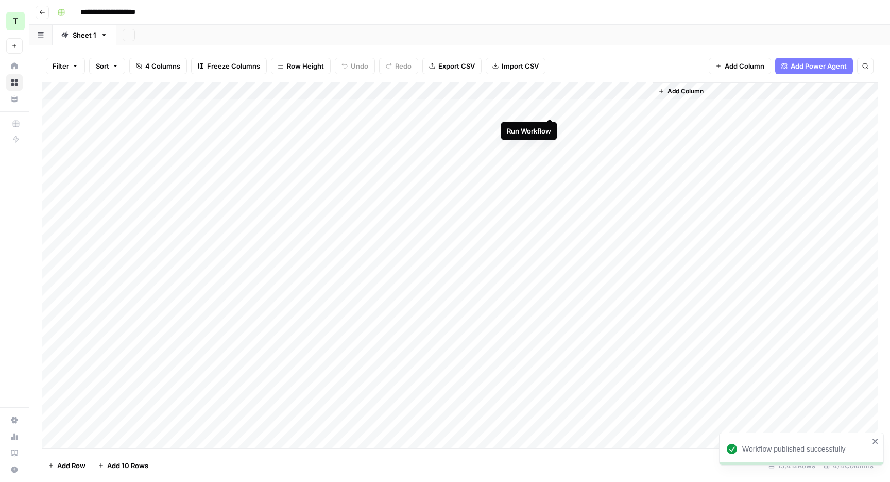
click at [552, 108] on div "Add Column" at bounding box center [460, 265] width 836 height 366
click at [395, 18] on div "**********" at bounding box center [466, 12] width 827 height 16
click at [538, 91] on div "Add Column" at bounding box center [460, 265] width 836 height 366
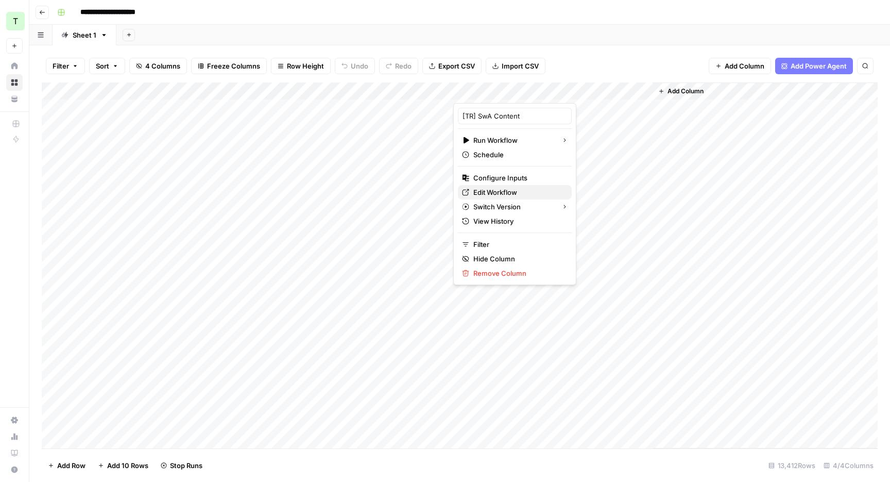
click at [503, 188] on span "Edit Workflow" at bounding box center [518, 192] width 90 height 10
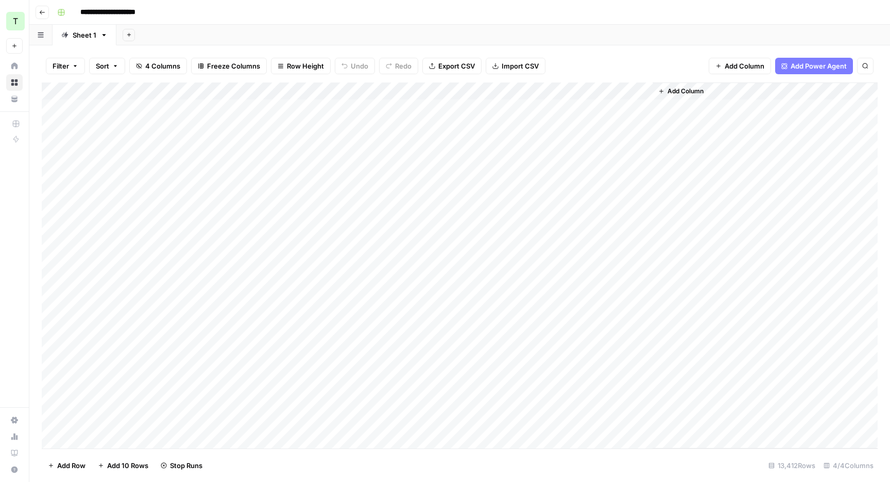
click at [550, 105] on div "Add Column" at bounding box center [460, 265] width 836 height 366
click at [567, 37] on div "Add Sheet" at bounding box center [503, 35] width 774 height 21
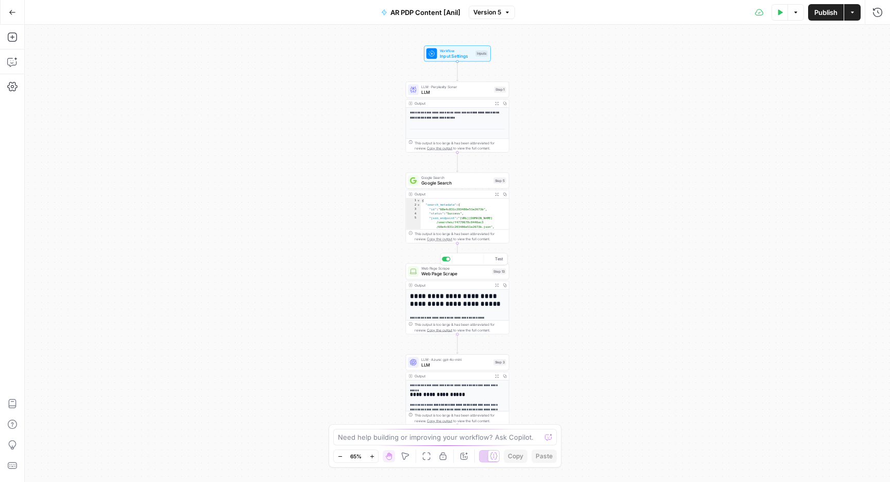
click at [468, 275] on span "Web Page Scrape" at bounding box center [455, 273] width 68 height 7
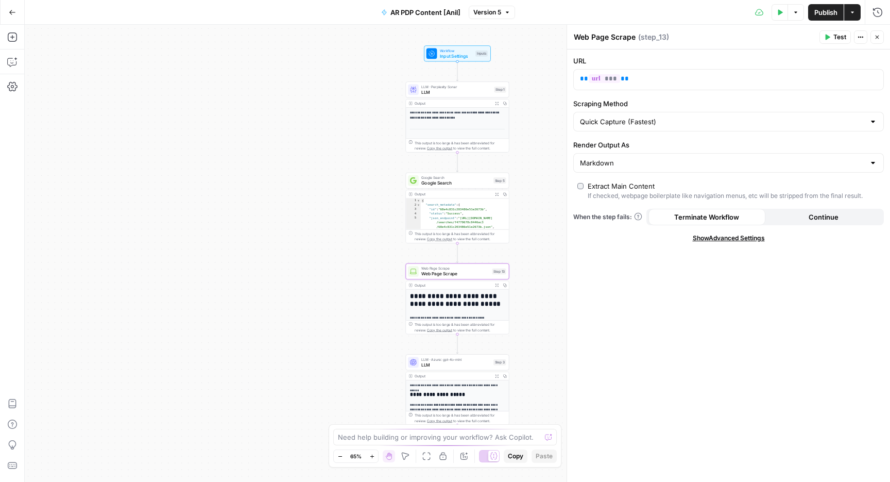
click at [743, 239] on span "Show Advanced Settings" at bounding box center [729, 237] width 72 height 9
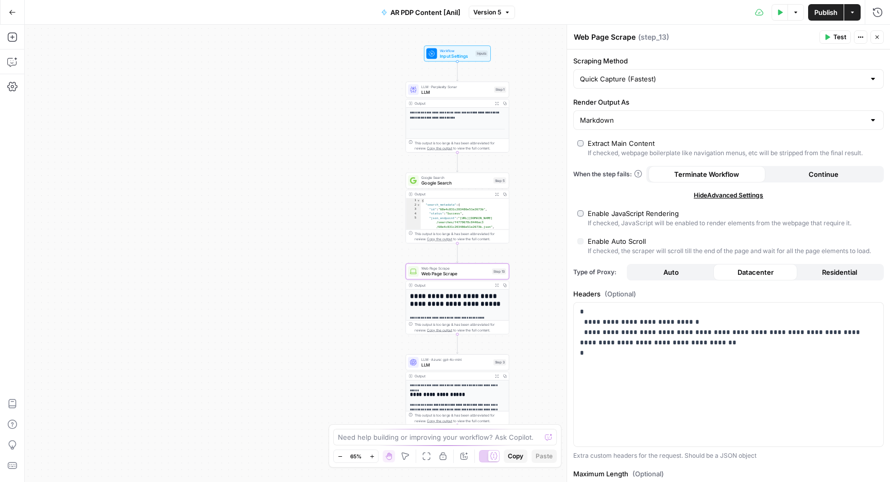
scroll to position [93, 0]
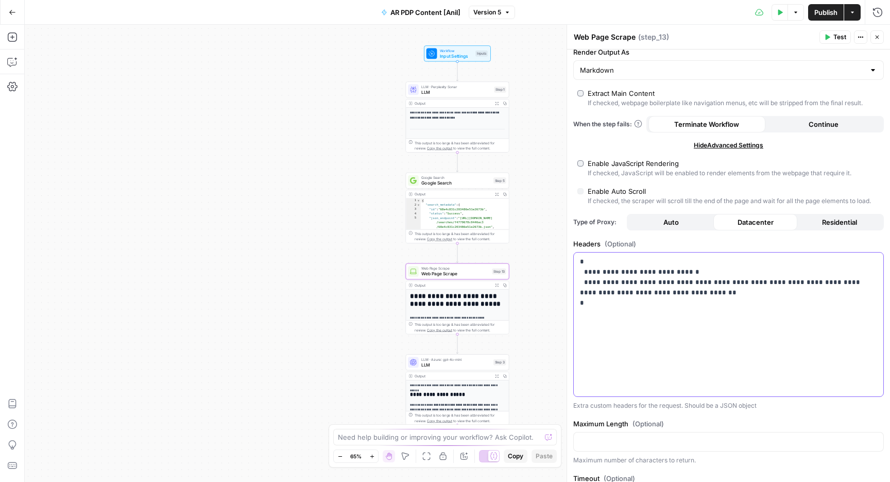
click at [679, 325] on div "**********" at bounding box center [729, 324] width 310 height 144
click at [708, 14] on div "Test Data Options Publish Actions Run History" at bounding box center [702, 12] width 375 height 24
click at [878, 34] on icon "button" at bounding box center [877, 37] width 6 height 6
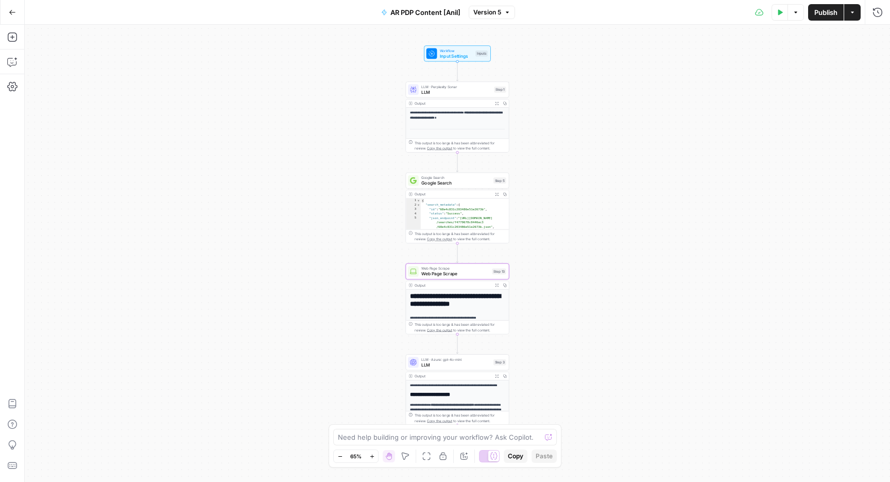
click at [12, 12] on icon "button" at bounding box center [12, 12] width 7 height 7
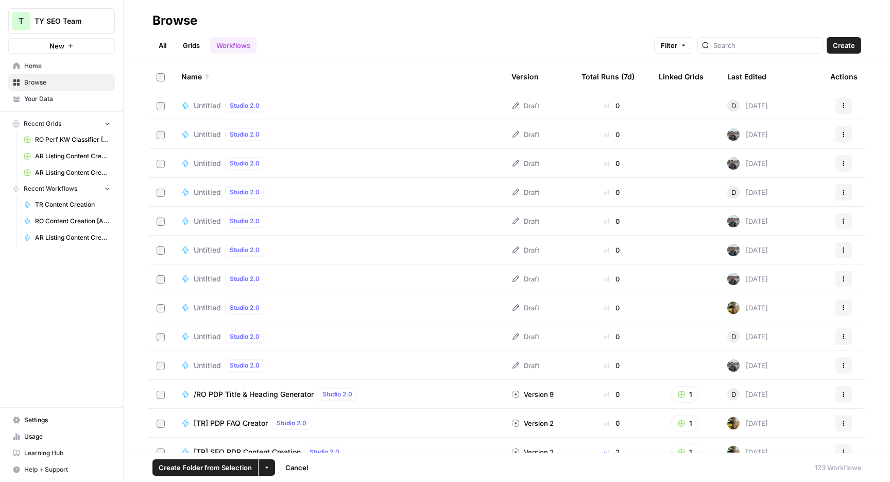
click at [159, 130] on label at bounding box center [161, 134] width 8 height 9
click at [160, 176] on td at bounding box center [160, 163] width 25 height 28
click at [157, 216] on label at bounding box center [161, 220] width 8 height 9
click at [159, 347] on td at bounding box center [160, 336] width 25 height 28
click at [161, 341] on td at bounding box center [160, 336] width 25 height 28
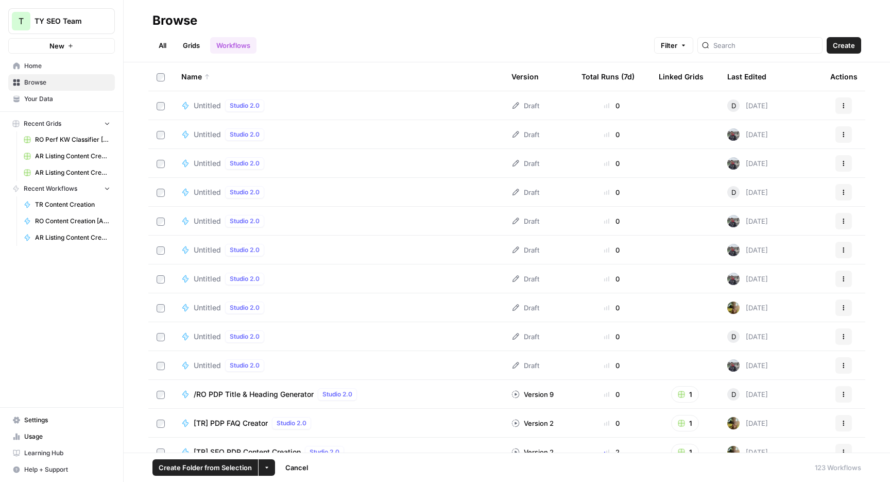
click at [161, 361] on label at bounding box center [161, 365] width 8 height 9
click at [161, 342] on td at bounding box center [160, 336] width 25 height 28
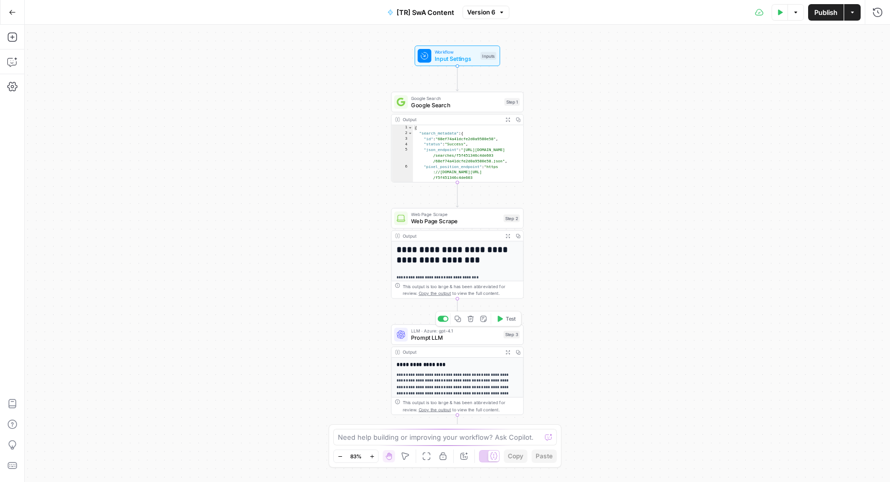
click at [444, 338] on span "Prompt LLM" at bounding box center [455, 337] width 89 height 9
click at [453, 338] on span "Prompt LLM" at bounding box center [455, 337] width 89 height 9
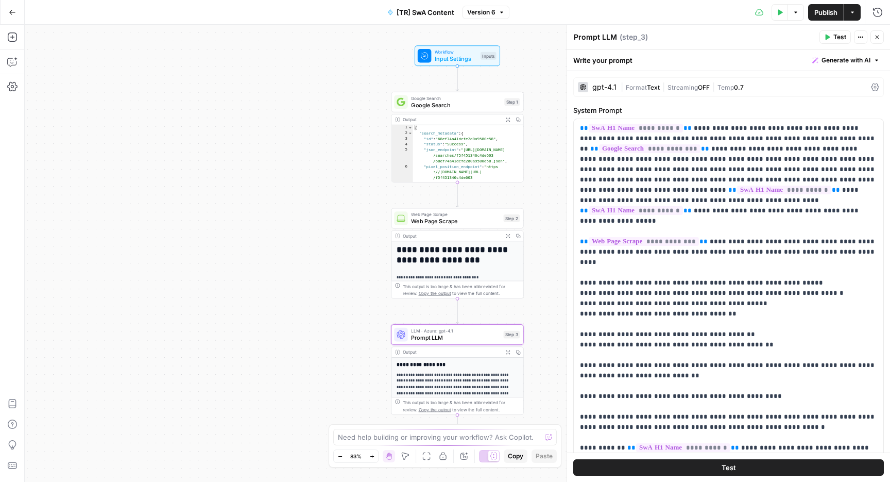
click at [610, 80] on div "gpt-4.1 | Format Text | Streaming OFF | Temp 0.7" at bounding box center [728, 87] width 311 height 20
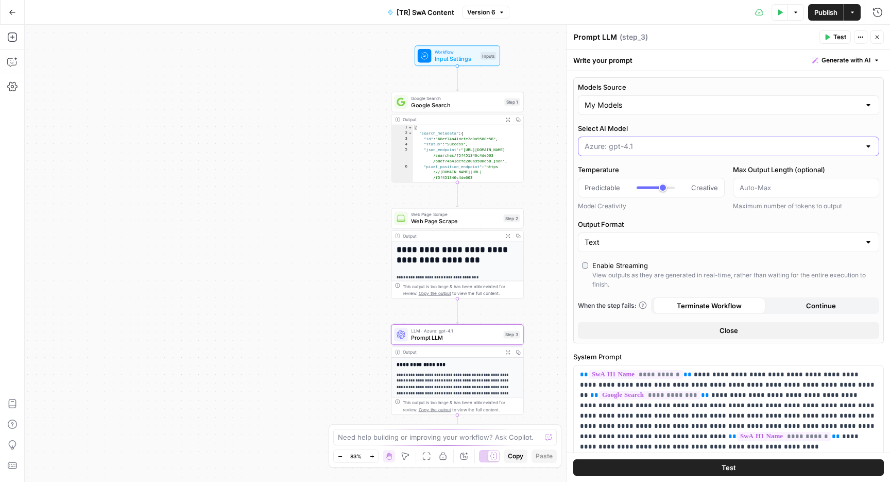
click at [624, 149] on input "Select AI Model" at bounding box center [723, 146] width 276 height 10
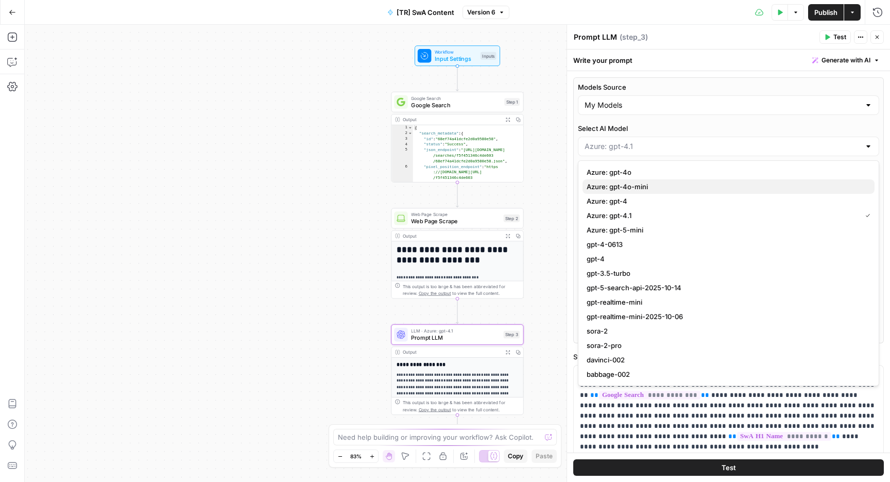
click at [633, 188] on span "Azure: gpt-4o-mini" at bounding box center [727, 186] width 280 height 10
type input "Azure: gpt-4o-mini"
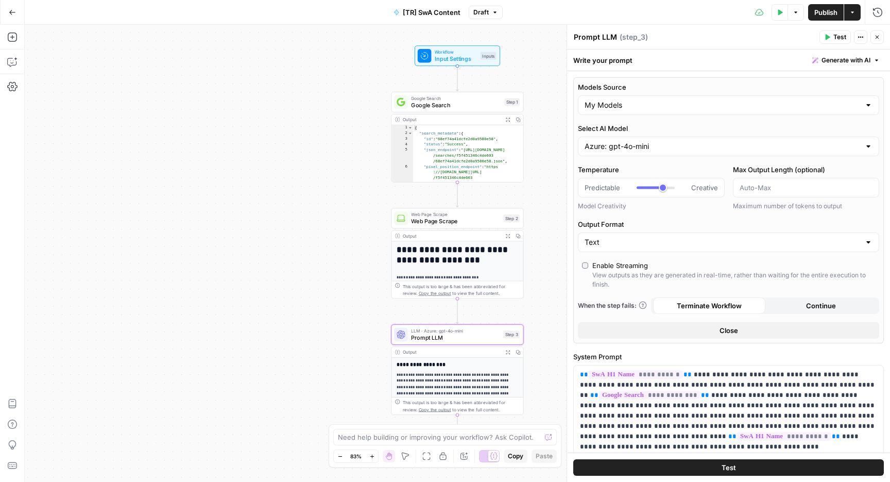
click at [825, 2] on div "Test Data Options Publish Actions Run History" at bounding box center [696, 12] width 387 height 24
click at [825, 4] on button "Publish" at bounding box center [826, 12] width 36 height 16
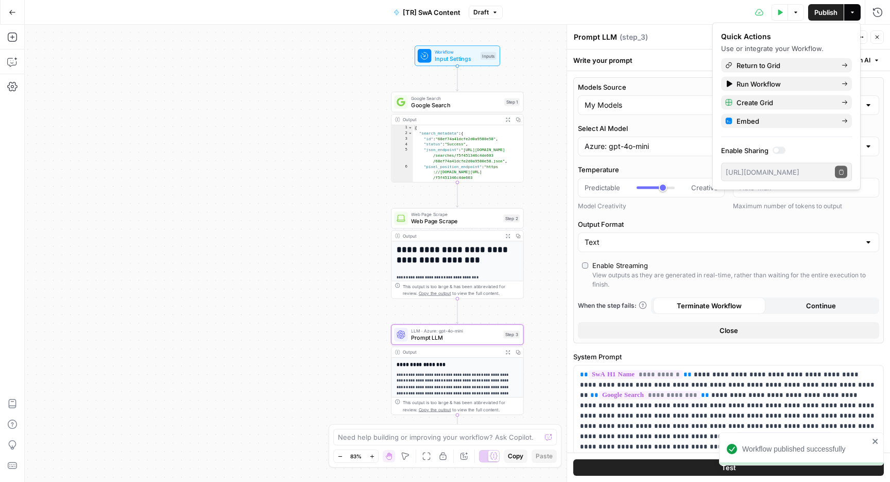
click at [821, 9] on span "Publish" at bounding box center [825, 12] width 23 height 10
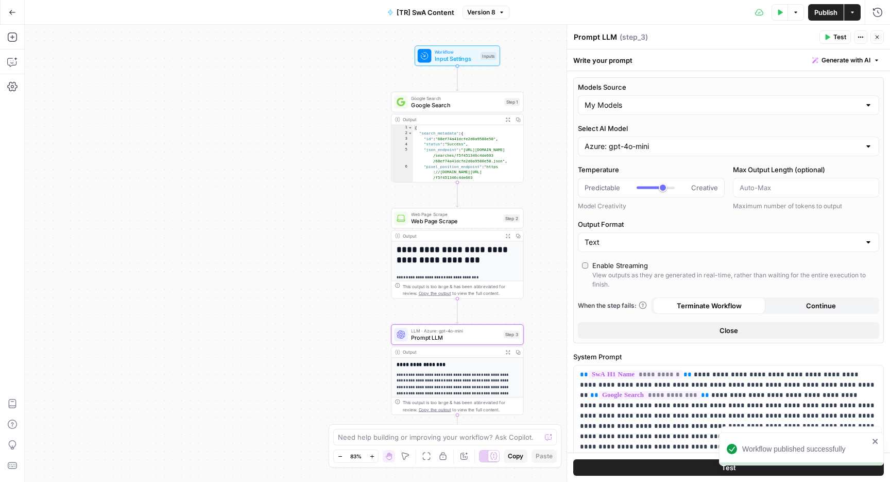
click at [712, 18] on div "Test Data Options Publish Actions Run History" at bounding box center [699, 12] width 381 height 24
click at [828, 33] on button "Test" at bounding box center [835, 36] width 31 height 13
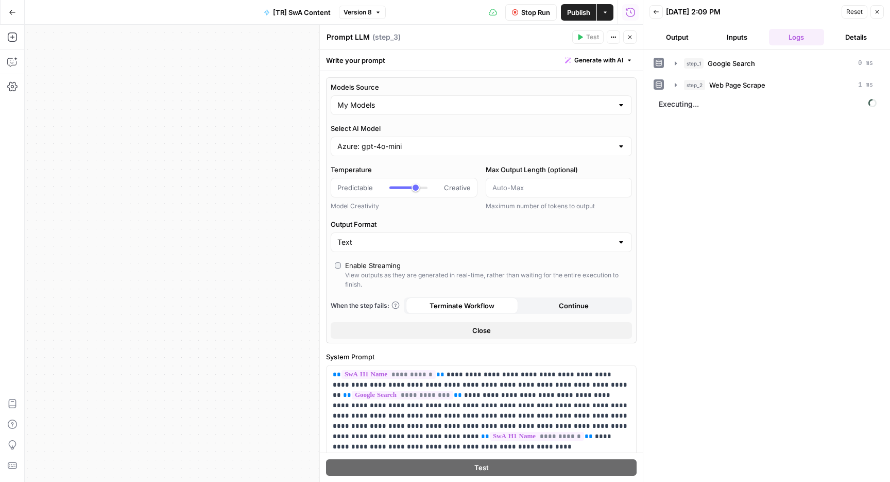
click at [874, 11] on button "Close" at bounding box center [877, 11] width 13 height 13
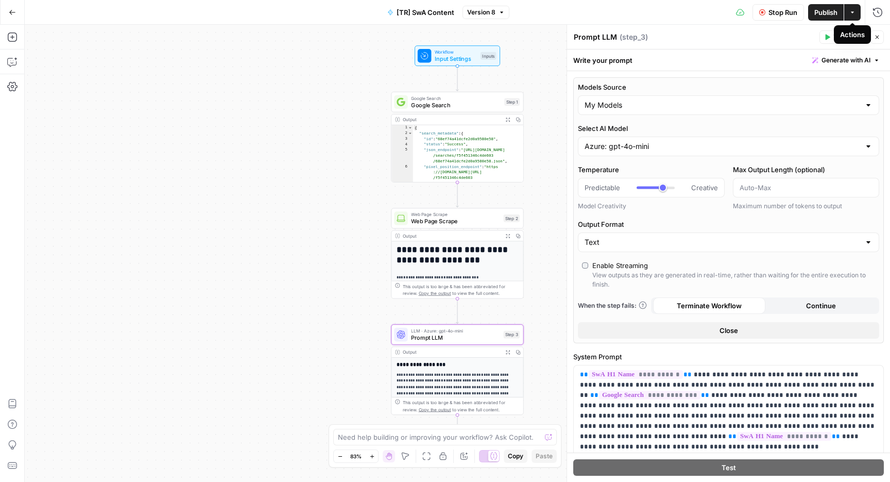
click at [852, 12] on icon "button" at bounding box center [852, 12] width 3 height 2
click at [787, 9] on span "Stop Run" at bounding box center [783, 12] width 29 height 10
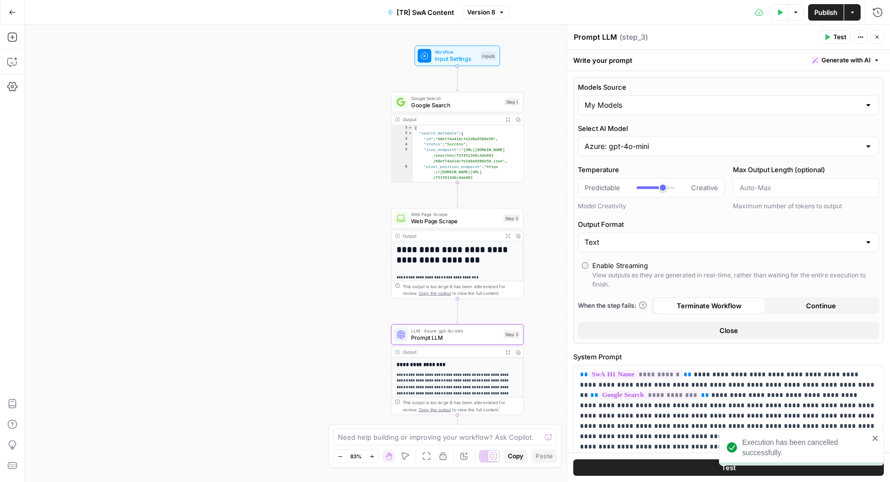
click at [861, 39] on div "Actions" at bounding box center [852, 34] width 23 height 10
click at [802, 41] on div "Prompt LLM Prompt LLM ( step_3 )" at bounding box center [694, 36] width 243 height 11
click at [798, 18] on button "Options" at bounding box center [796, 12] width 16 height 16
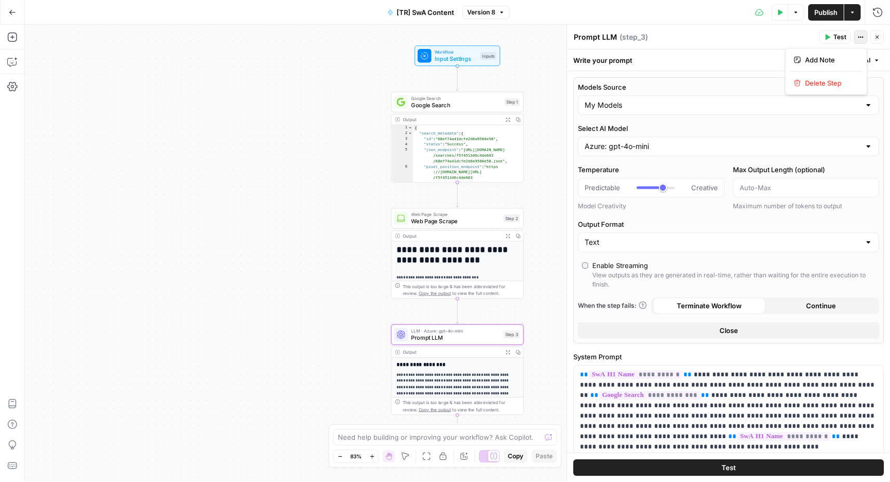
click at [858, 39] on icon "button" at bounding box center [861, 37] width 6 height 6
click at [774, 38] on div "Prompt LLM Prompt LLM ( step_3 )" at bounding box center [694, 36] width 243 height 11
click at [874, 37] on icon "button" at bounding box center [877, 37] width 6 height 6
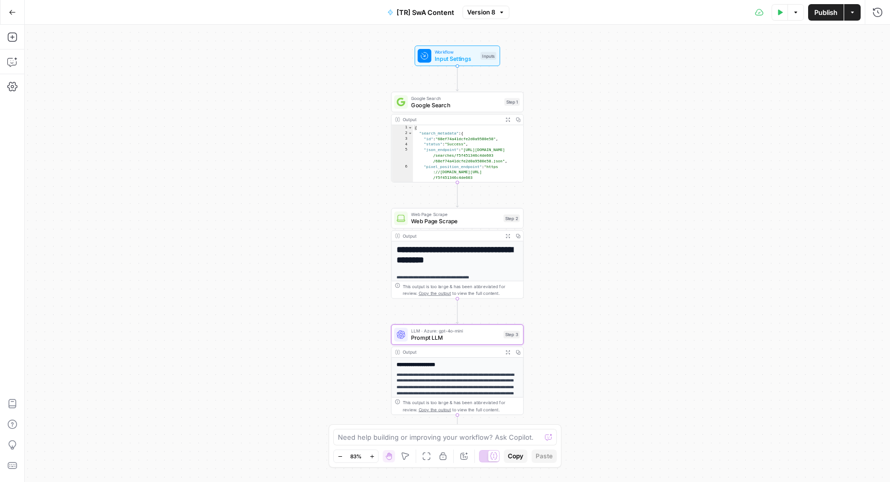
click at [714, 54] on div "**********" at bounding box center [457, 253] width 865 height 457
click at [782, 13] on button "Test Data" at bounding box center [780, 12] width 16 height 16
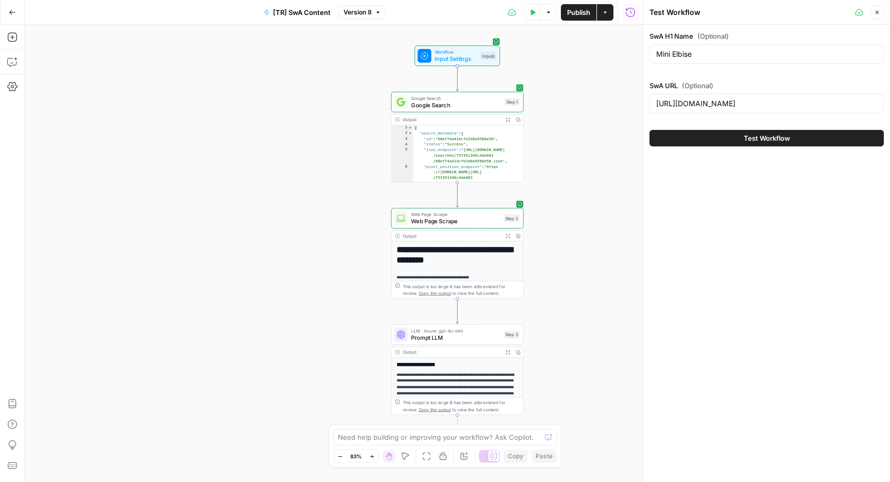
click at [742, 140] on button "Test Workflow" at bounding box center [767, 138] width 234 height 16
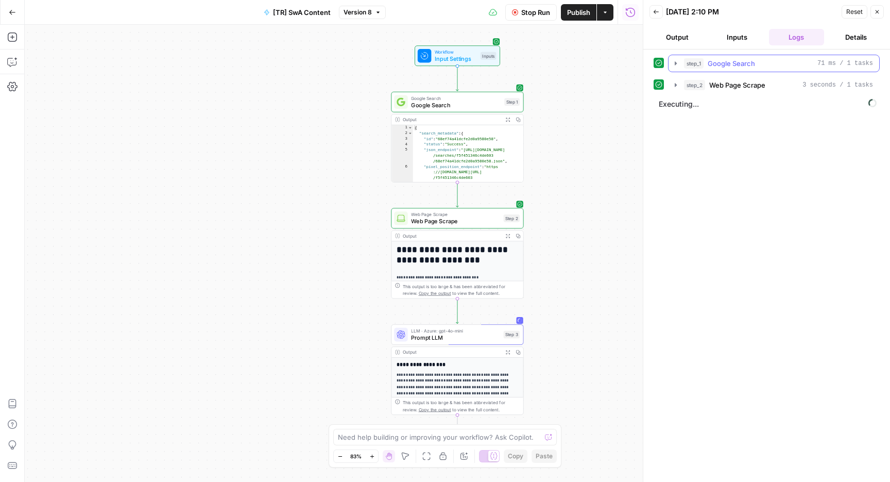
click at [676, 62] on icon "button" at bounding box center [676, 63] width 8 height 8
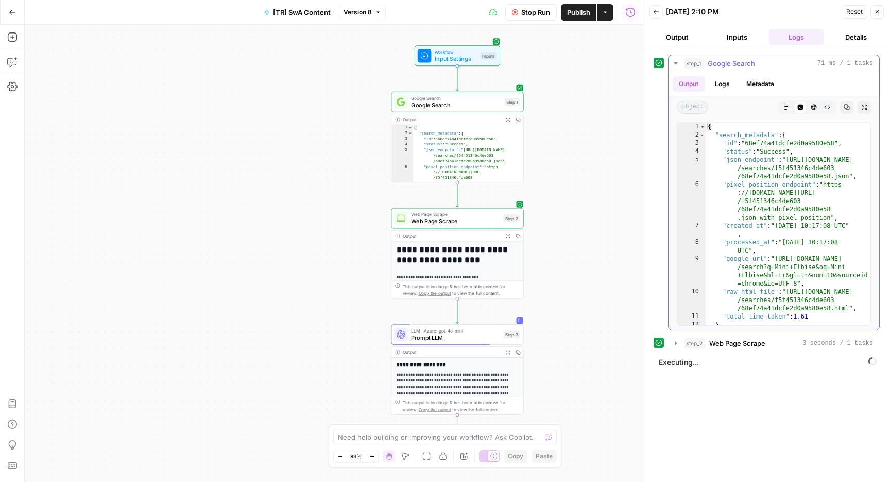
click at [676, 62] on icon "button" at bounding box center [676, 63] width 8 height 8
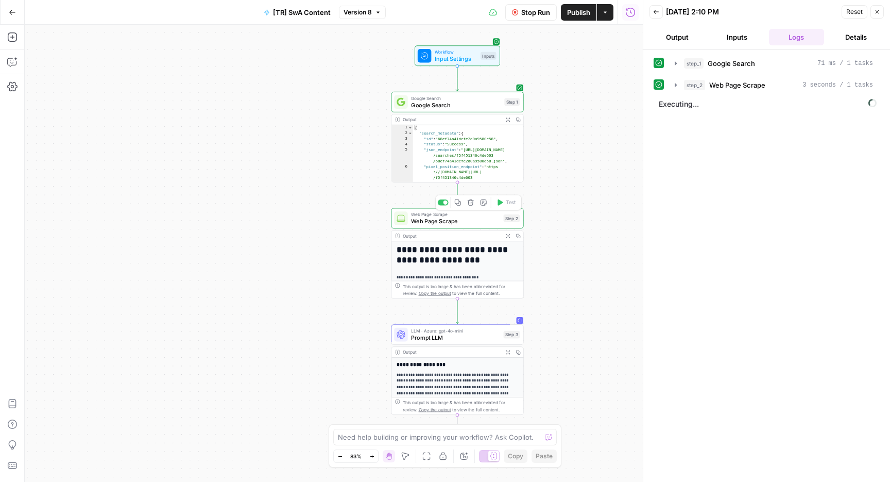
click at [462, 219] on span "Web Page Scrape" at bounding box center [455, 221] width 89 height 9
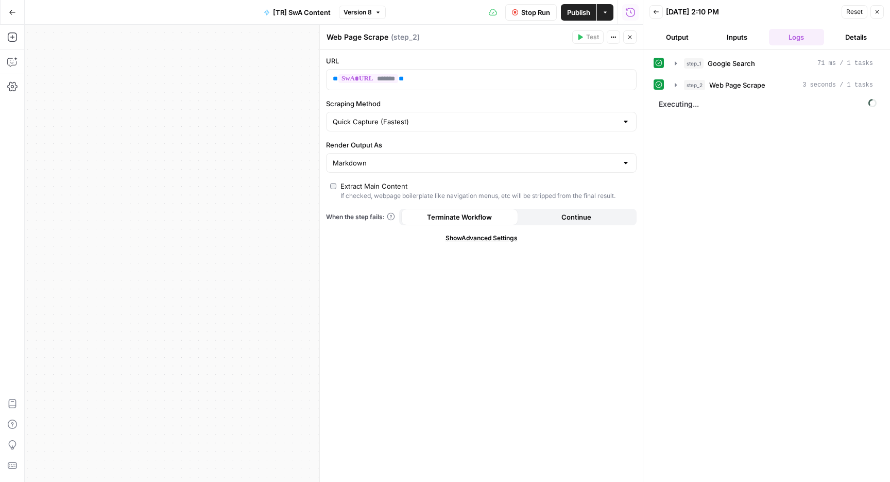
click at [482, 237] on span "Show Advanced Settings" at bounding box center [482, 237] width 72 height 9
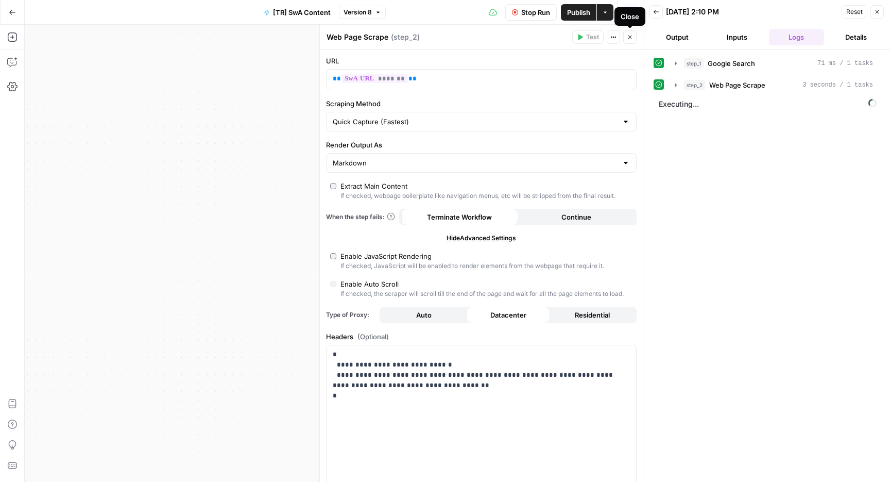
click at [631, 40] on button "Close" at bounding box center [629, 36] width 13 height 13
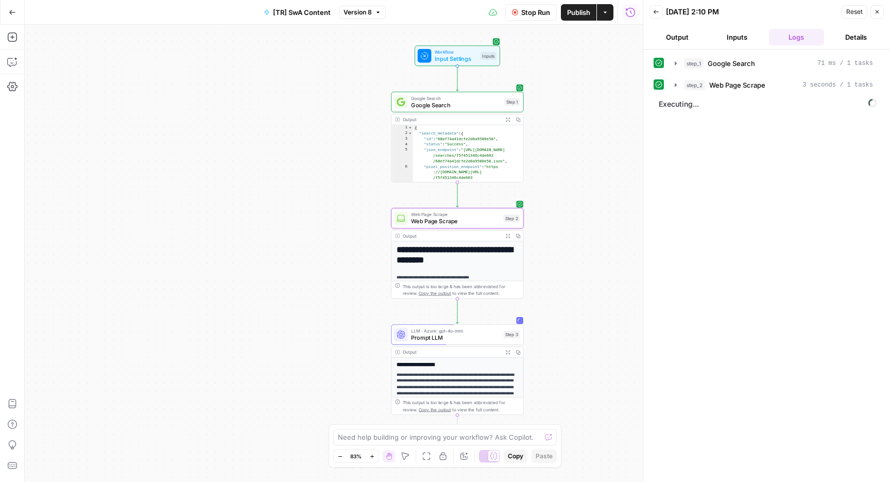
click at [542, 11] on span "Stop Run" at bounding box center [535, 12] width 29 height 10
click at [877, 13] on icon "button" at bounding box center [877, 12] width 6 height 6
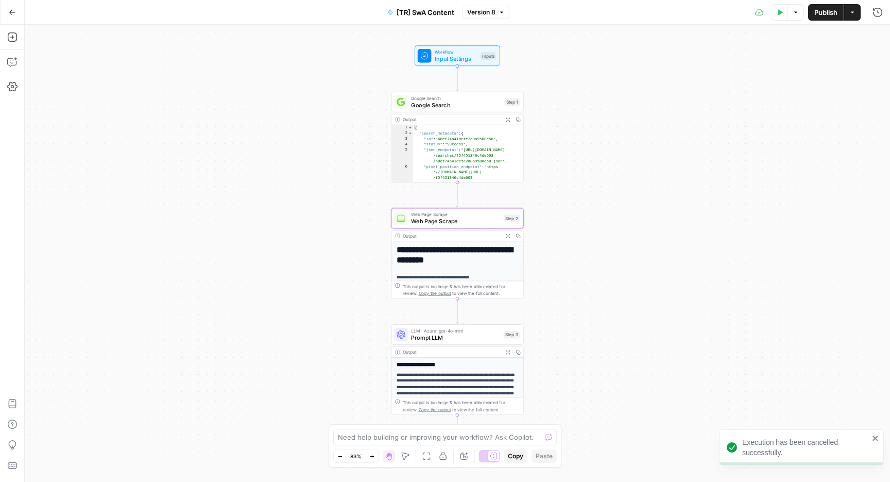
click at [479, 342] on div "LLM · Azure: gpt-4o-mini Prompt LLM Step 3 Copy step Delete step Add Note Test" at bounding box center [457, 334] width 132 height 21
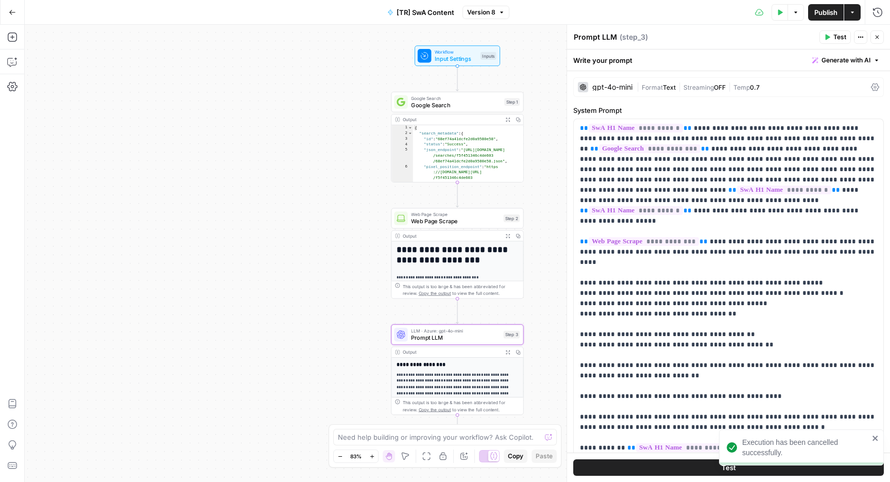
click at [627, 93] on div "gpt-4o-mini | Format Text | Streaming OFF | Temp 0.7" at bounding box center [728, 87] width 311 height 20
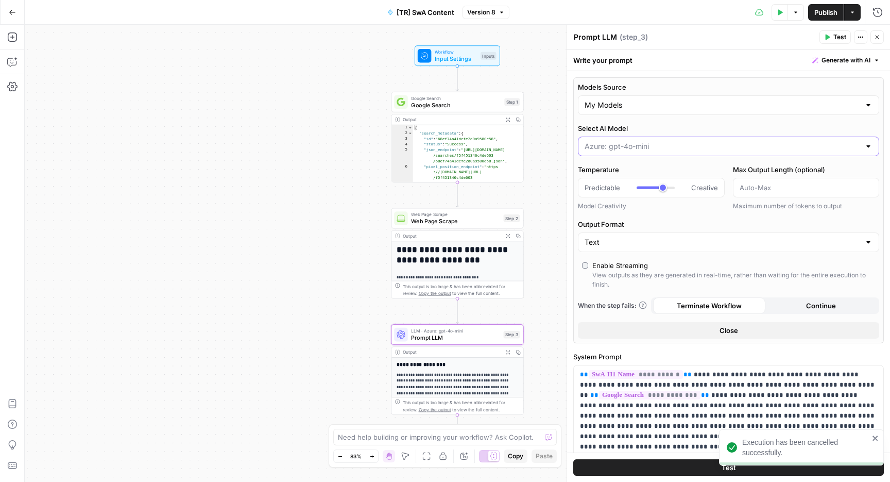
click at [627, 146] on input "Select AI Model" at bounding box center [723, 146] width 276 height 10
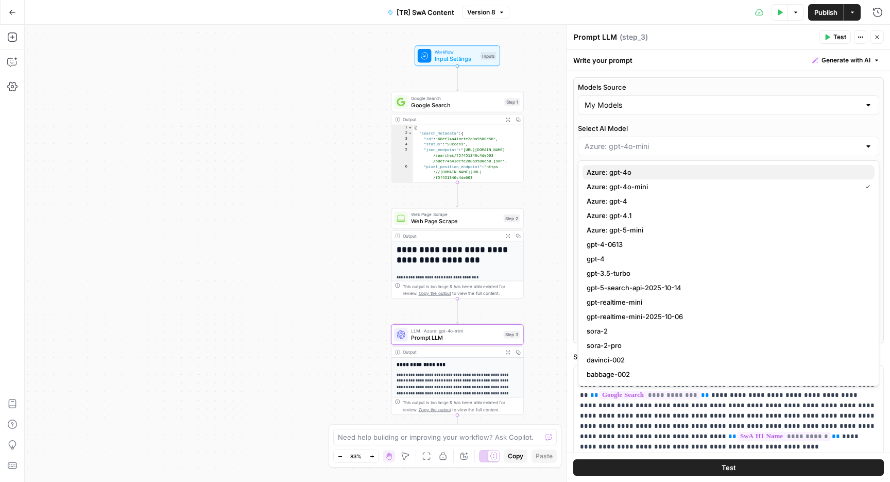
click at [639, 175] on span "Azure: gpt-4o" at bounding box center [727, 172] width 280 height 10
type input "Azure: gpt-4o"
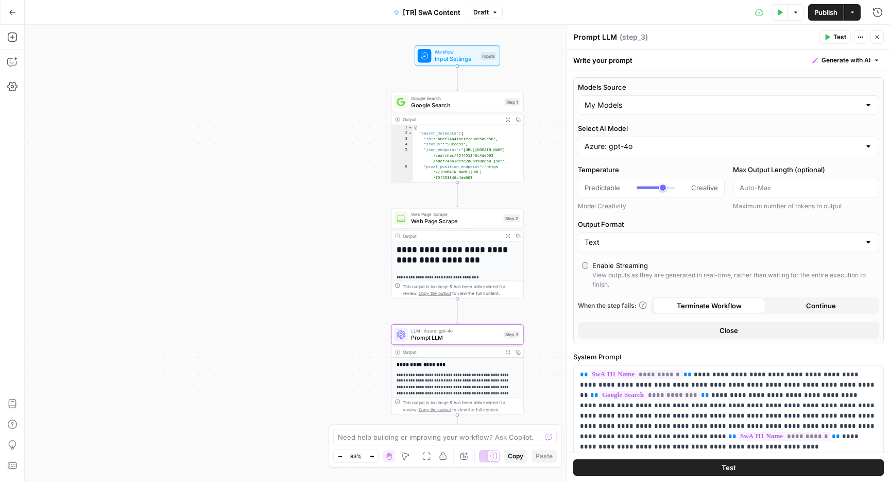
click at [828, 8] on span "Publish" at bounding box center [825, 12] width 23 height 10
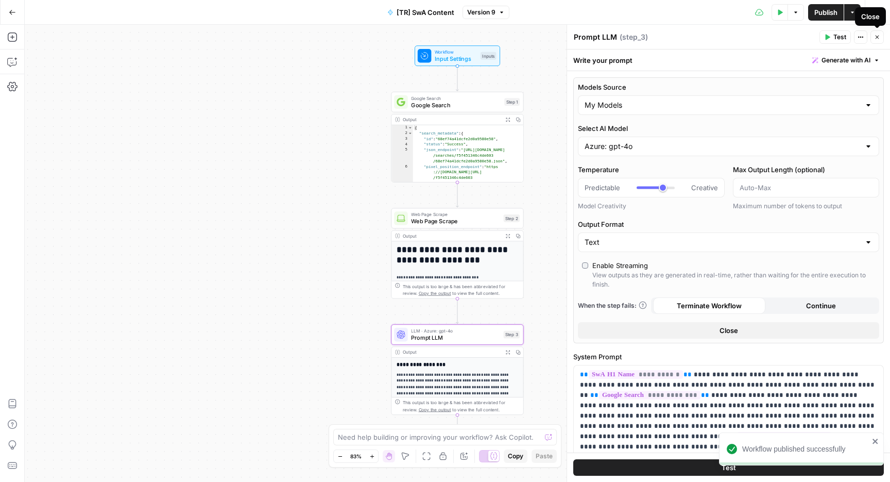
click at [876, 37] on icon "button" at bounding box center [877, 37] width 6 height 6
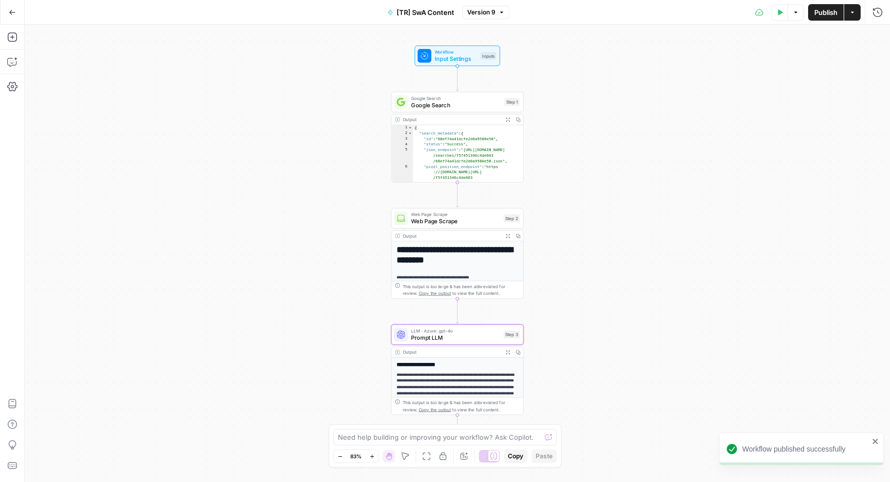
click at [793, 12] on icon "button" at bounding box center [796, 12] width 6 height 6
click at [778, 35] on div "Test Data T" at bounding box center [779, 34] width 41 height 10
click at [795, 20] on button "Options" at bounding box center [796, 12] width 16 height 16
click at [774, 38] on span "Run Test" at bounding box center [766, 36] width 45 height 10
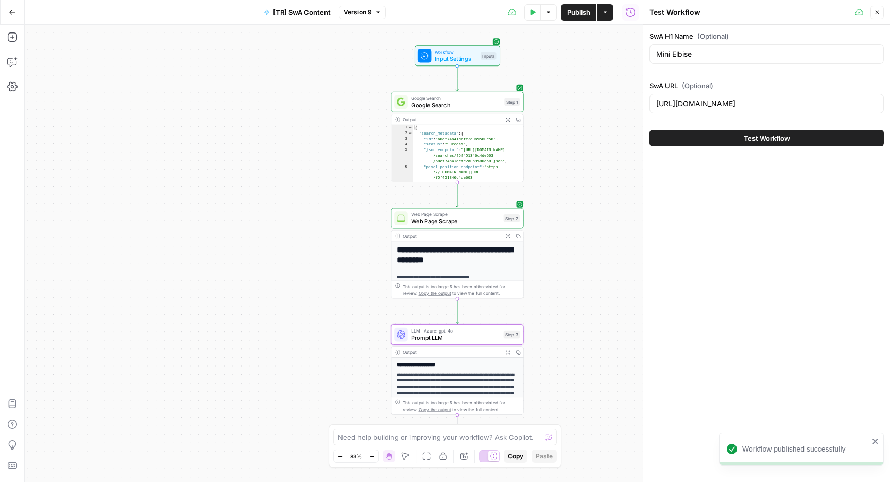
click at [797, 131] on button "Test Workflow" at bounding box center [767, 138] width 234 height 16
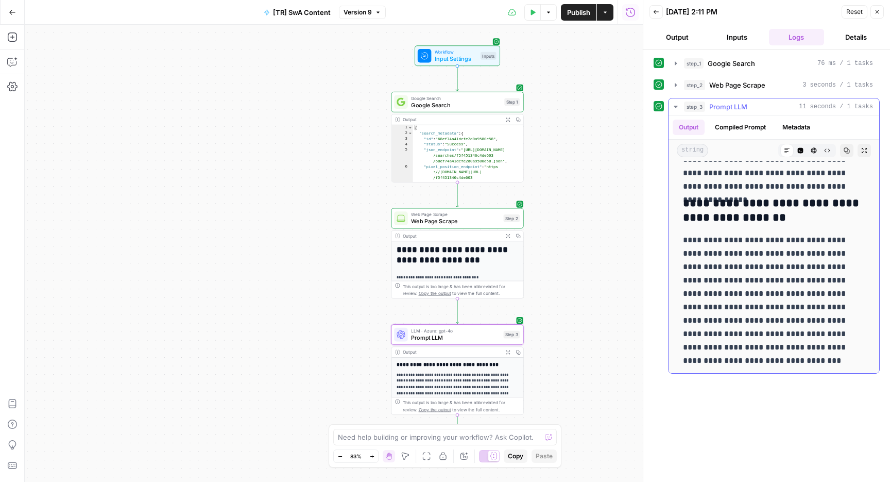
scroll to position [164, 0]
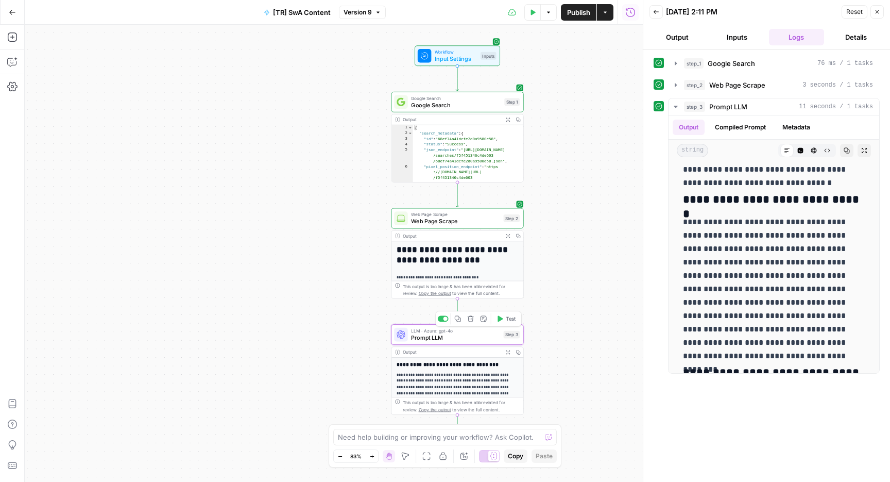
click at [469, 337] on span "Prompt LLM" at bounding box center [455, 337] width 89 height 9
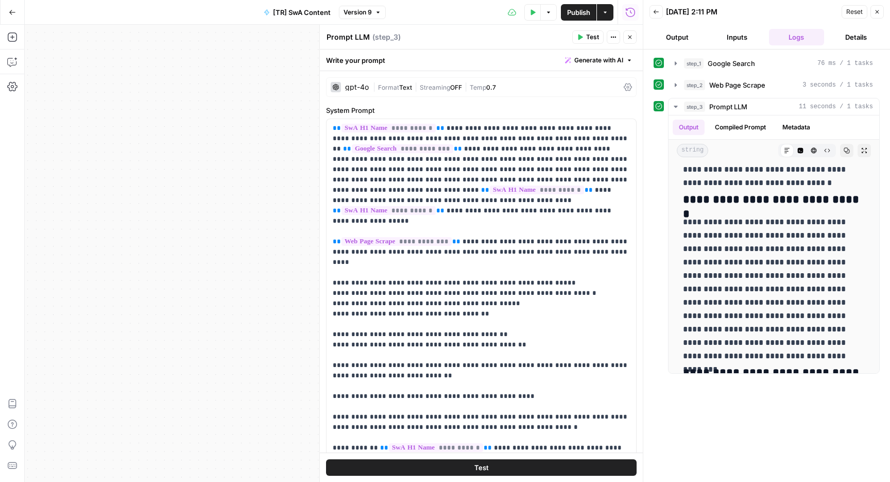
click at [881, 15] on button "Close" at bounding box center [877, 11] width 13 height 13
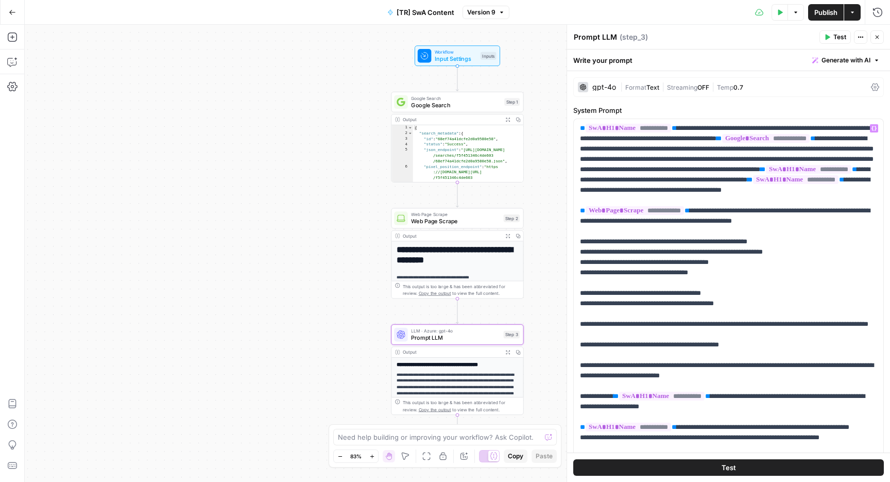
click at [610, 90] on div "gpt-4o" at bounding box center [604, 86] width 24 height 7
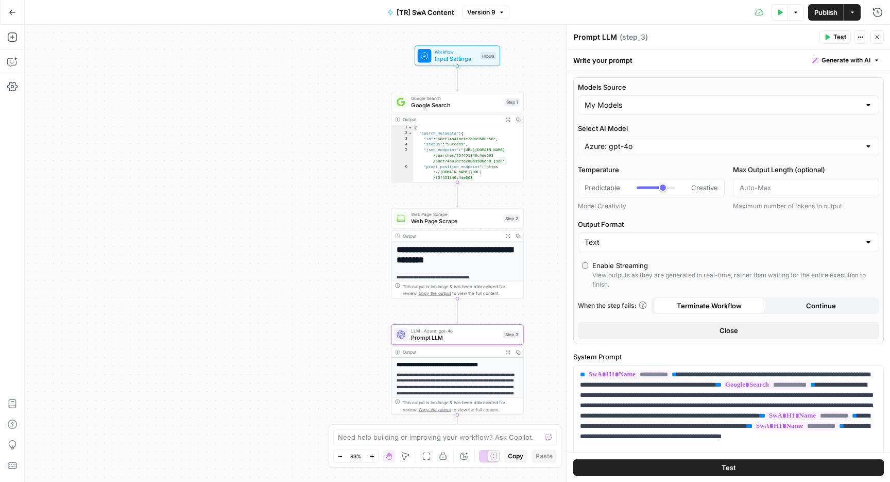
click at [620, 139] on div "Azure: gpt-4o" at bounding box center [728, 147] width 301 height 20
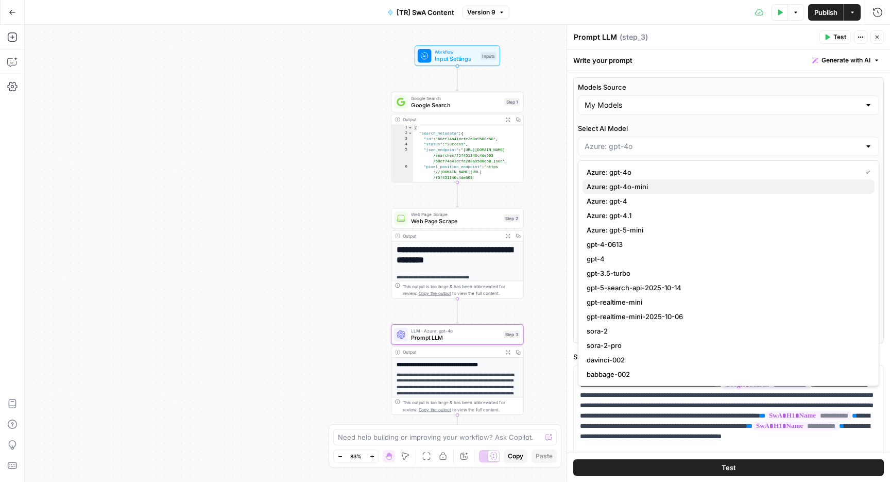
click at [624, 188] on span "Azure: gpt-4o-mini" at bounding box center [727, 186] width 280 height 10
type input "Azure: gpt-4o-mini"
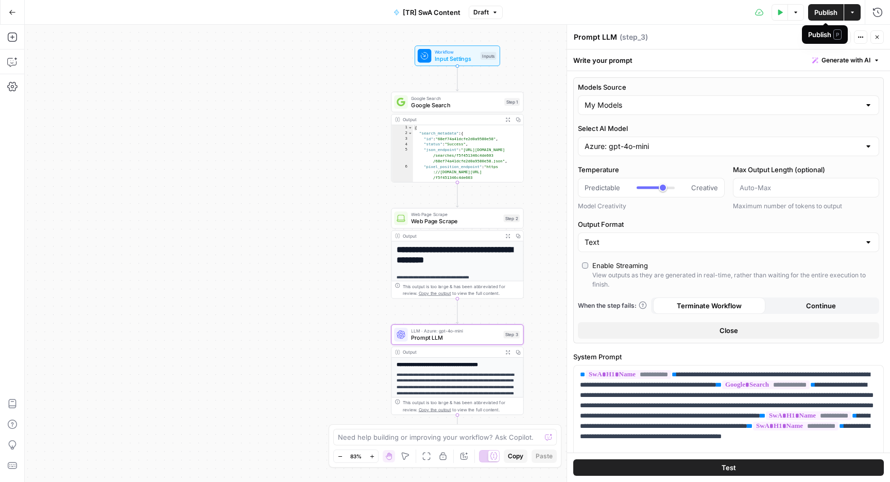
click at [824, 11] on span "Publish" at bounding box center [825, 12] width 23 height 10
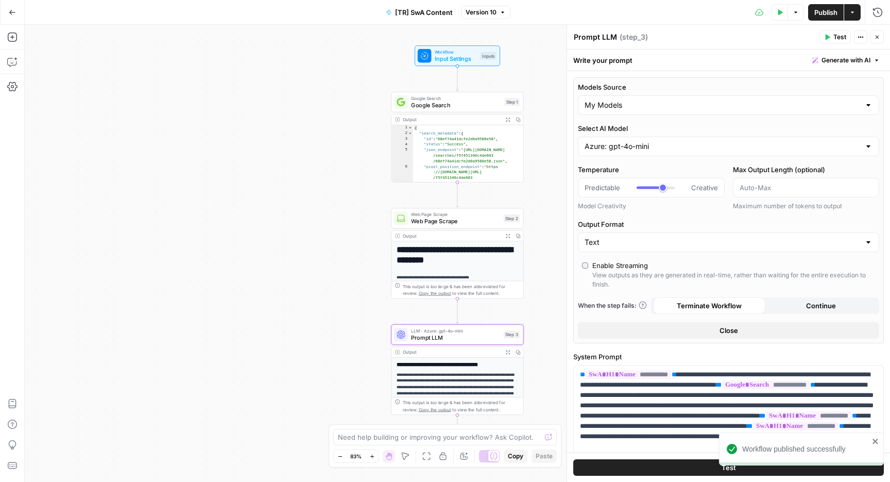
click at [821, 11] on span "Publish" at bounding box center [825, 12] width 23 height 10
click at [876, 41] on button "Close" at bounding box center [877, 36] width 13 height 13
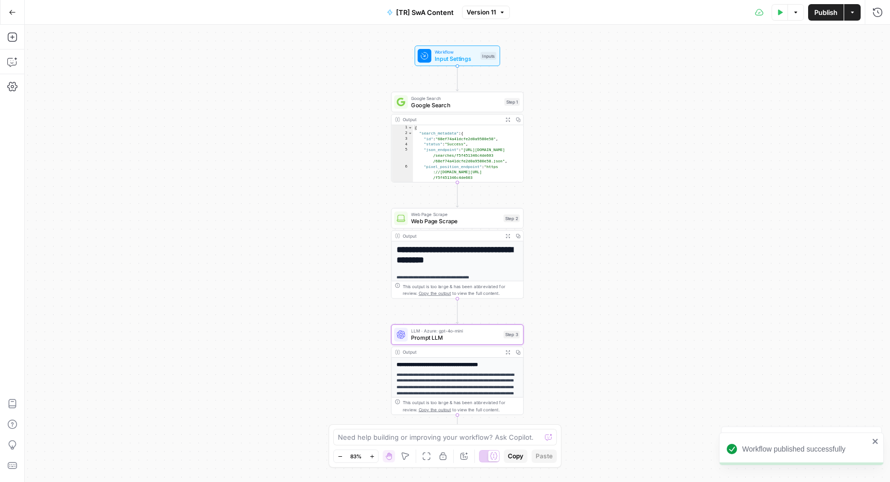
click at [796, 17] on button "Options" at bounding box center [796, 12] width 16 height 16
click at [779, 40] on span "Run Test" at bounding box center [766, 36] width 45 height 10
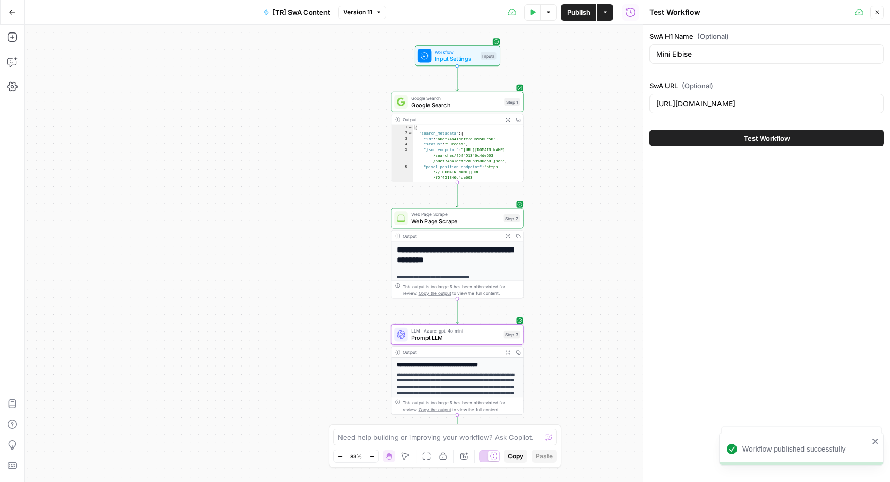
click at [738, 142] on button "Test Workflow" at bounding box center [767, 138] width 234 height 16
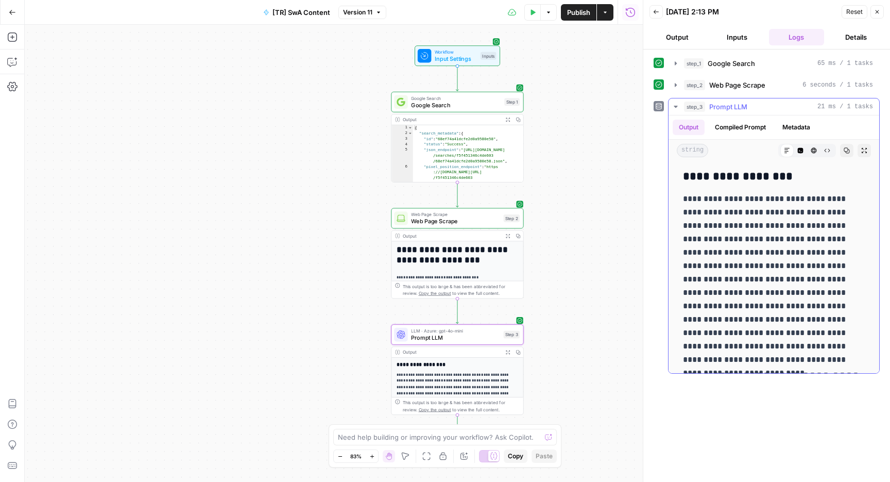
click at [678, 111] on button "step_3 Prompt LLM 21 ms / 1 tasks" at bounding box center [774, 106] width 211 height 16
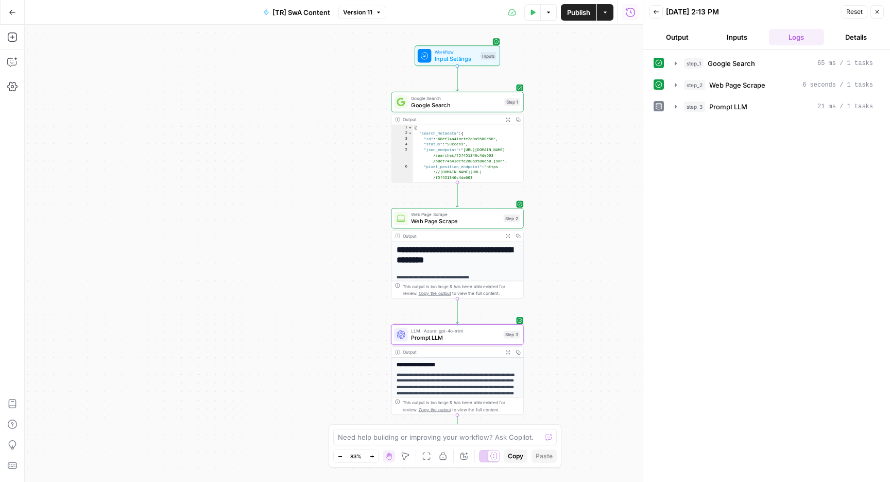
click at [878, 19] on div "Reset Close" at bounding box center [863, 11] width 42 height 15
click at [878, 13] on icon "button" at bounding box center [877, 12] width 6 height 6
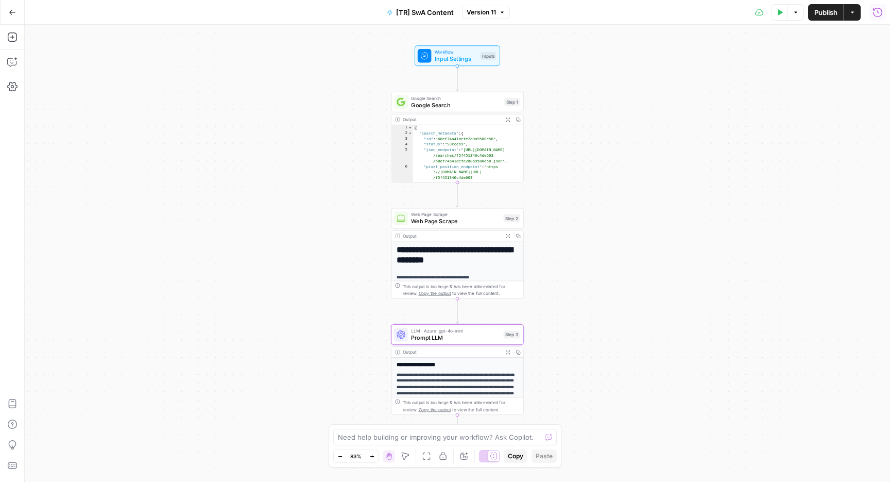
click at [829, 15] on span "Publish" at bounding box center [825, 12] width 23 height 10
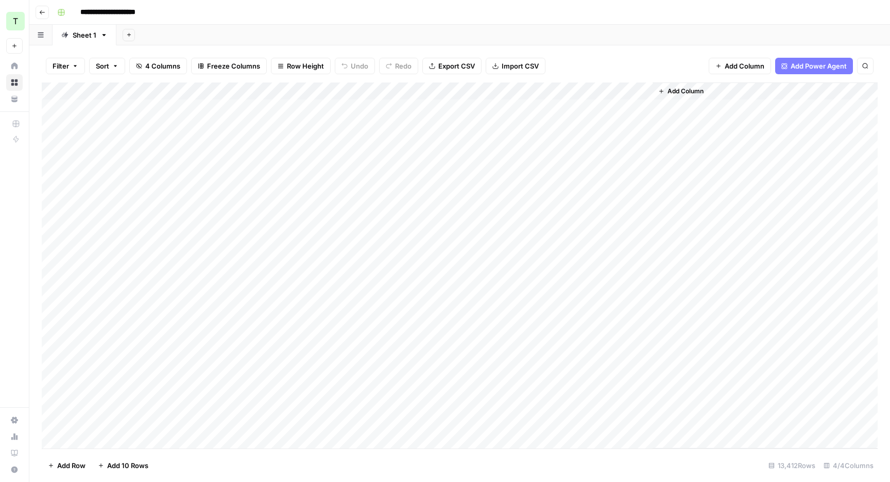
click at [539, 92] on div "Add Column" at bounding box center [460, 265] width 836 height 366
click at [455, 33] on div "Add Sheet" at bounding box center [503, 35] width 774 height 21
click at [545, 106] on div "Add Column" at bounding box center [460, 265] width 836 height 366
click at [566, 35] on div "Add Sheet" at bounding box center [503, 35] width 774 height 21
click at [126, 35] on span "Add Sheet" at bounding box center [126, 35] width 1 height 1
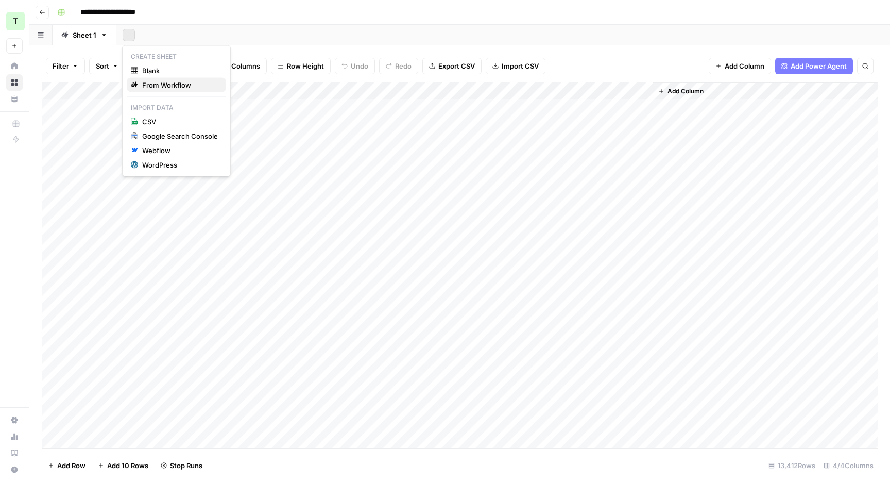
click at [142, 86] on span "From Workflow" at bounding box center [180, 85] width 76 height 10
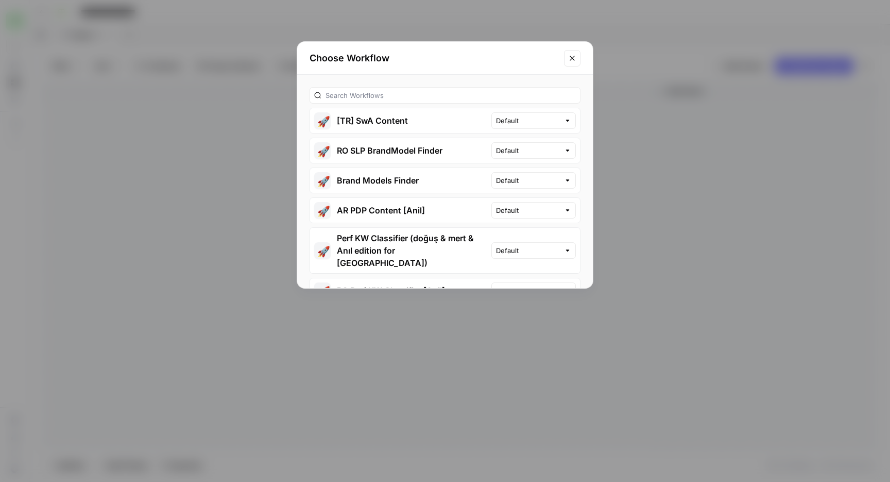
click at [389, 123] on button "🚀 [TR] SwA Content" at bounding box center [400, 120] width 181 height 25
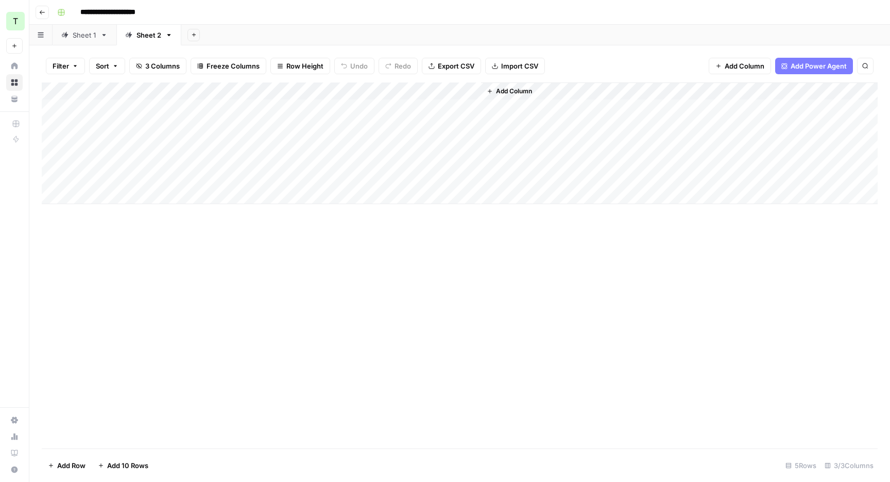
click at [76, 37] on div "Sheet 1" at bounding box center [85, 35] width 24 height 10
click at [138, 41] on link "Sheet 2" at bounding box center [148, 35] width 65 height 21
click at [95, 40] on link "Sheet 1" at bounding box center [85, 35] width 64 height 21
drag, startPoint x: 137, startPoint y: 105, endPoint x: 244, endPoint y: 109, distance: 107.7
click at [245, 109] on div "Add Column" at bounding box center [460, 265] width 836 height 366
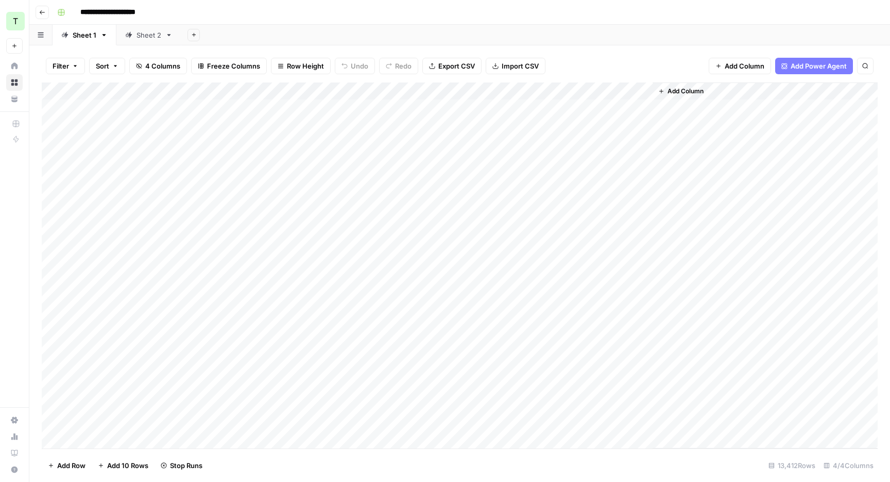
click at [148, 37] on div "Sheet 2" at bounding box center [149, 35] width 25 height 10
click at [114, 109] on div "Add Column" at bounding box center [460, 143] width 836 height 122
click at [438, 107] on div "Add Column" at bounding box center [460, 143] width 836 height 122
click at [166, 31] on icon "button" at bounding box center [168, 34] width 7 height 7
click at [189, 86] on button "Delete Sheet" at bounding box center [205, 92] width 73 height 14
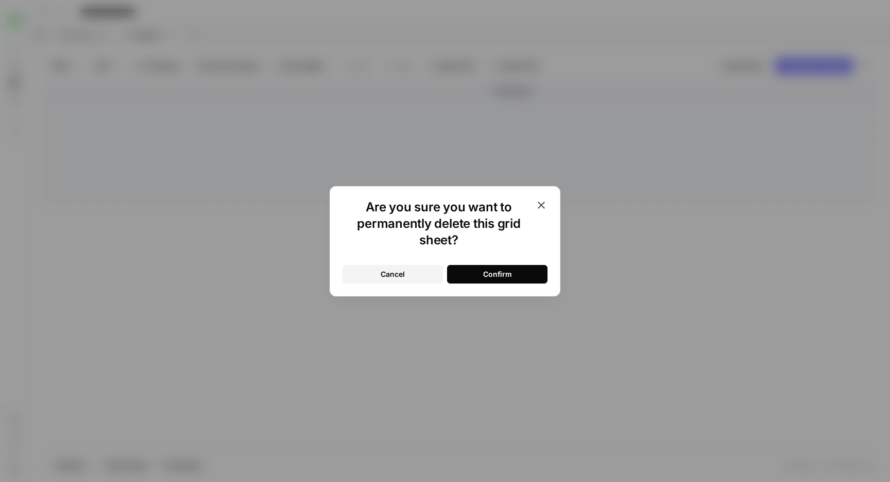
click at [503, 267] on button "Confirm" at bounding box center [497, 274] width 100 height 19
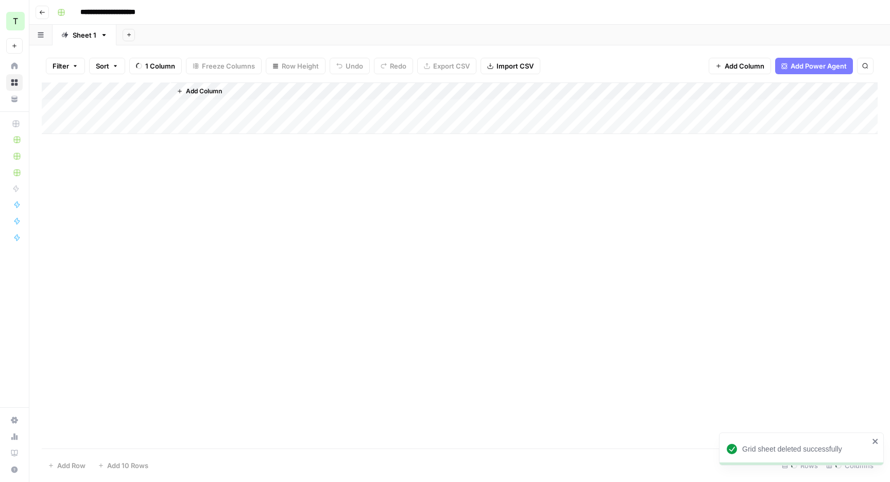
click at [80, 44] on link "Sheet 1" at bounding box center [85, 35] width 64 height 21
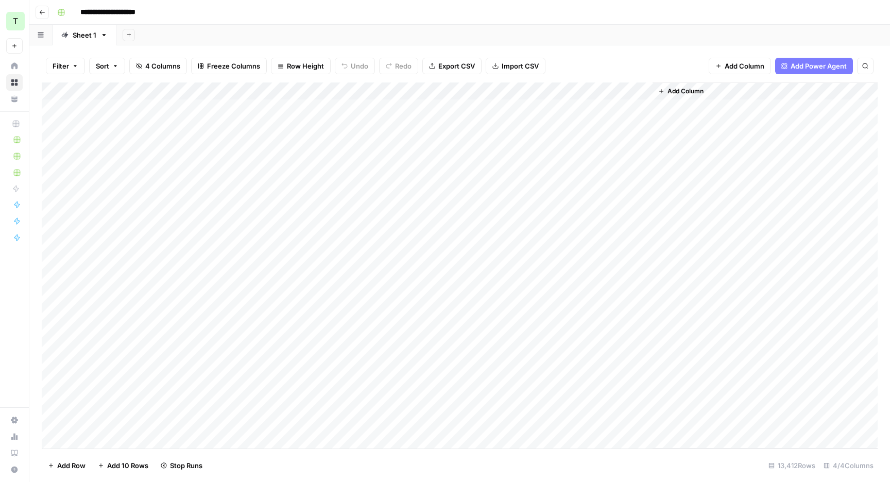
click at [608, 17] on div "**********" at bounding box center [466, 12] width 827 height 16
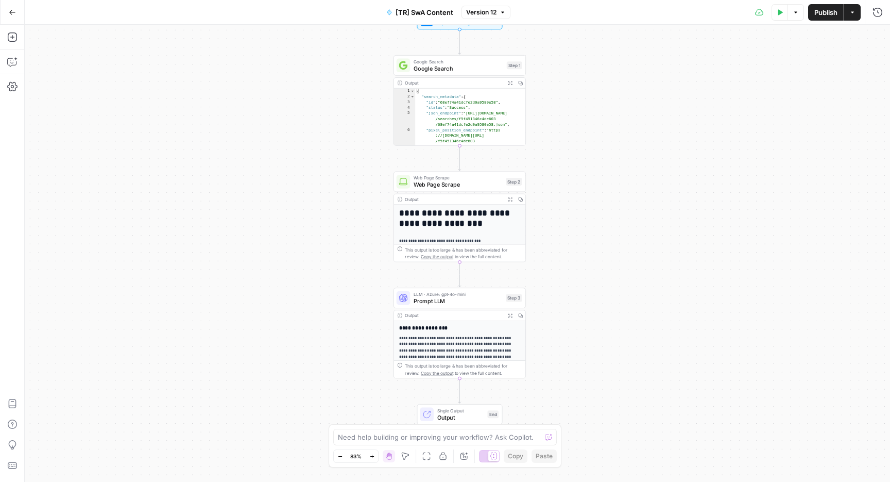
click at [463, 186] on span "Web Page Scrape" at bounding box center [458, 184] width 89 height 9
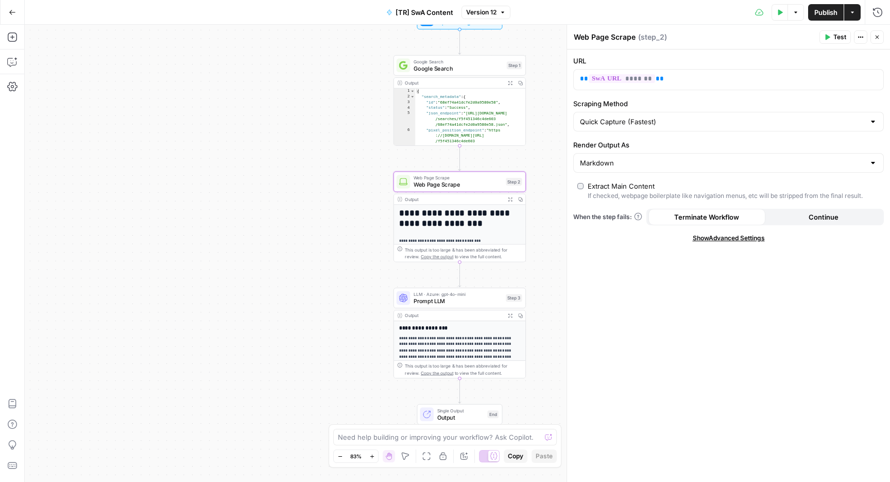
click at [702, 237] on span "Show Advanced Settings" at bounding box center [729, 237] width 72 height 9
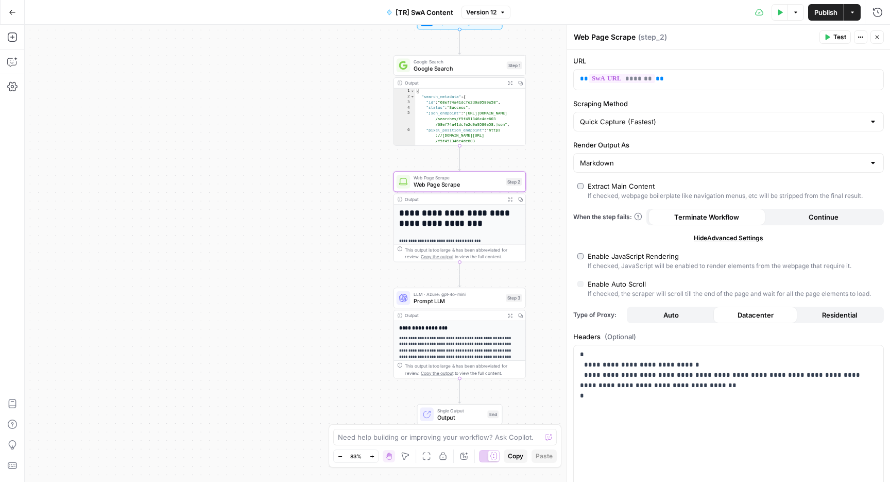
click at [871, 39] on div "Run History E" at bounding box center [856, 34] width 60 height 19
click at [879, 37] on icon "button" at bounding box center [877, 37] width 6 height 6
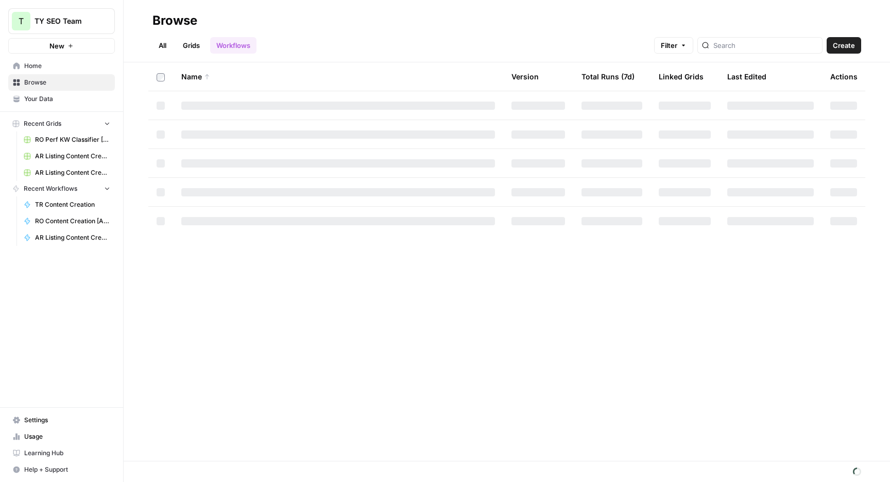
click at [195, 42] on link "Grids" at bounding box center [191, 45] width 29 height 16
